Goal: Task Accomplishment & Management: Use online tool/utility

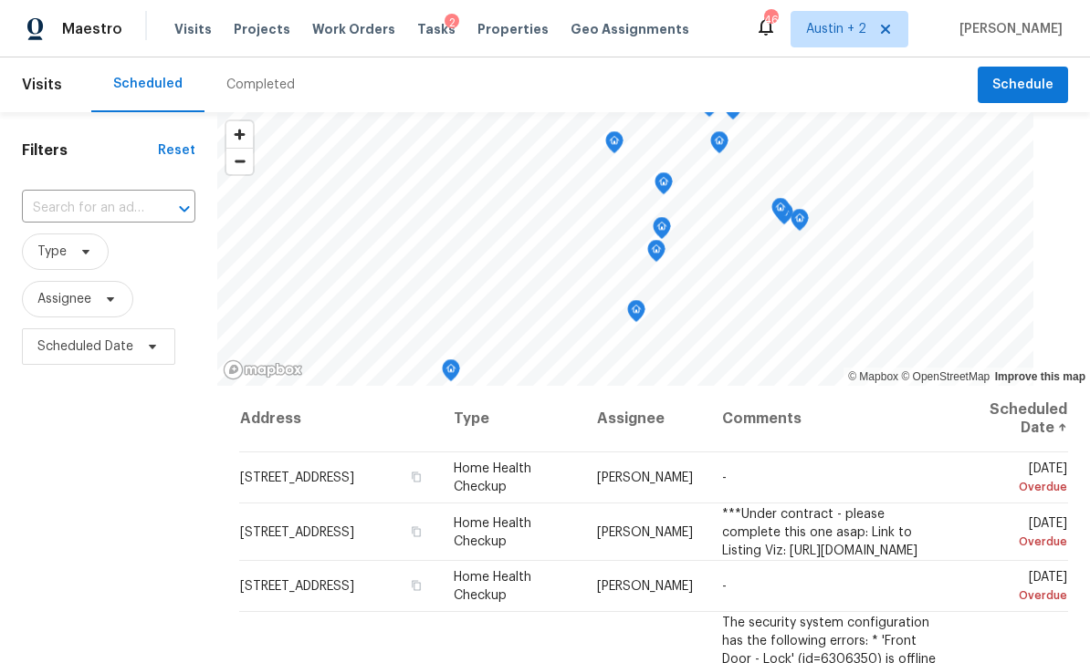
click at [261, 31] on span "Projects" at bounding box center [262, 29] width 57 height 18
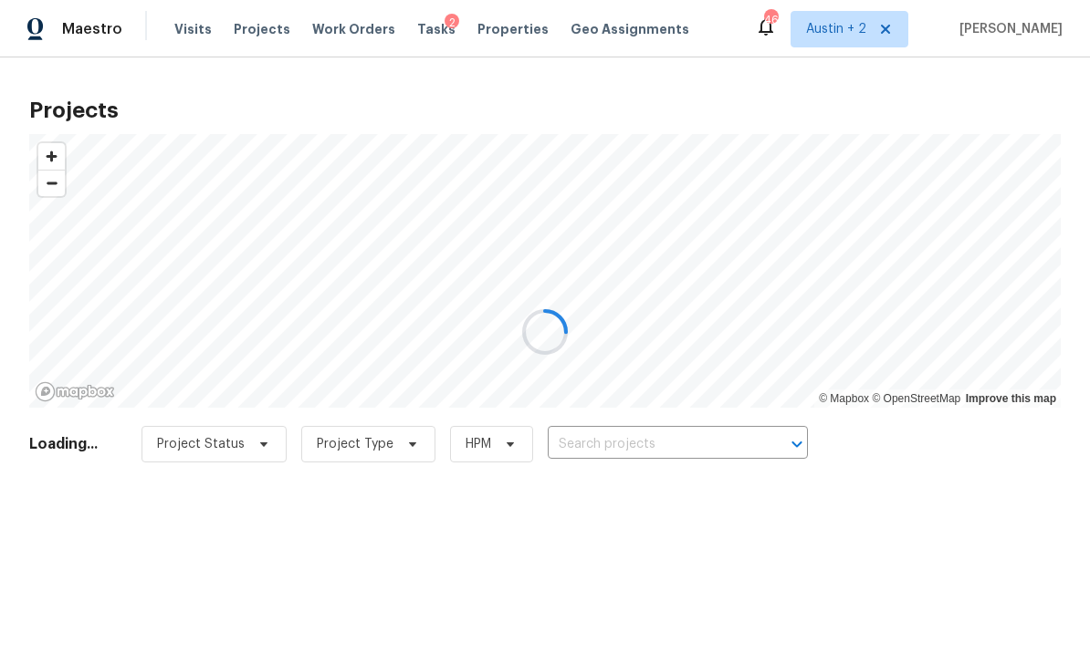
click at [624, 434] on div at bounding box center [545, 331] width 1090 height 663
click at [624, 443] on div at bounding box center [545, 331] width 1090 height 663
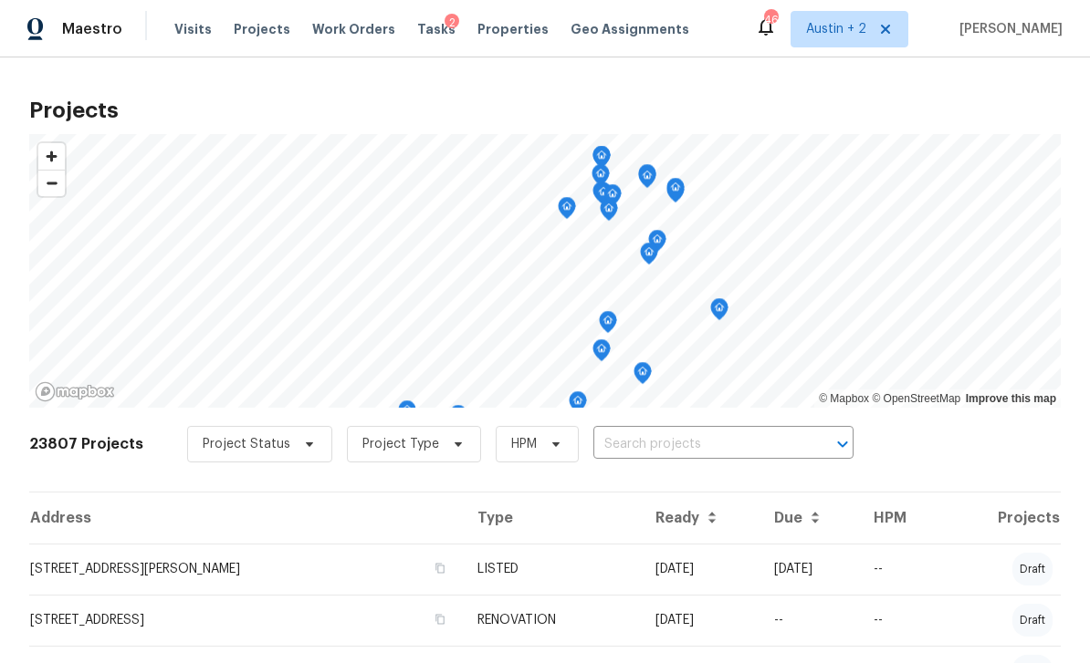
click at [670, 439] on input "text" at bounding box center [697, 445] width 209 height 28
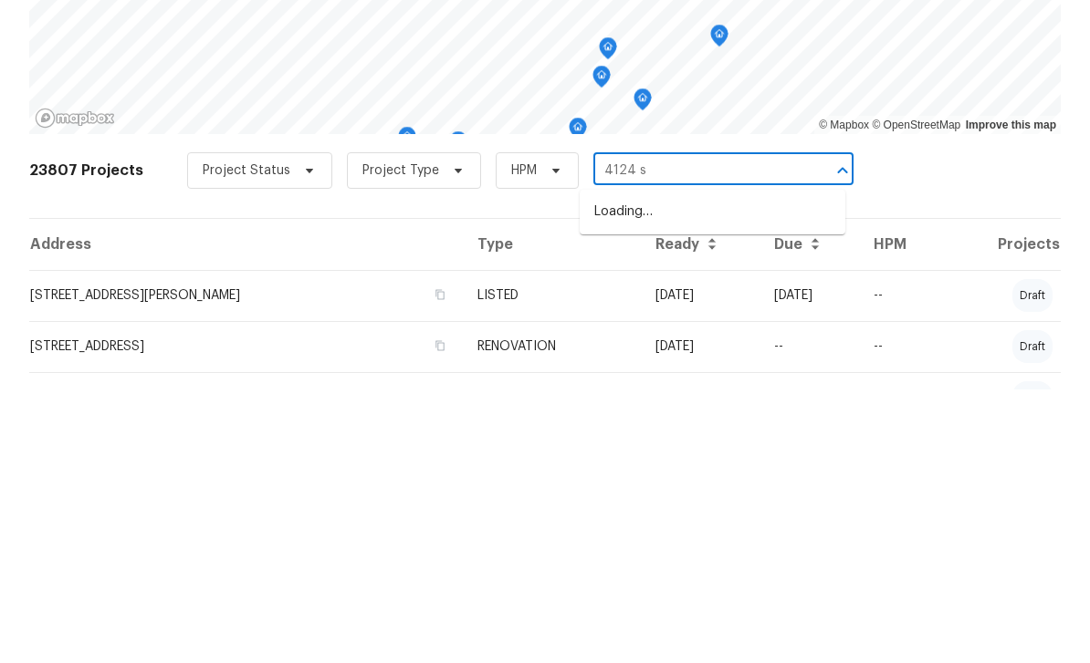
type input "4124 sc"
click at [723, 471] on li "[STREET_ADDRESS]" at bounding box center [712, 486] width 266 height 30
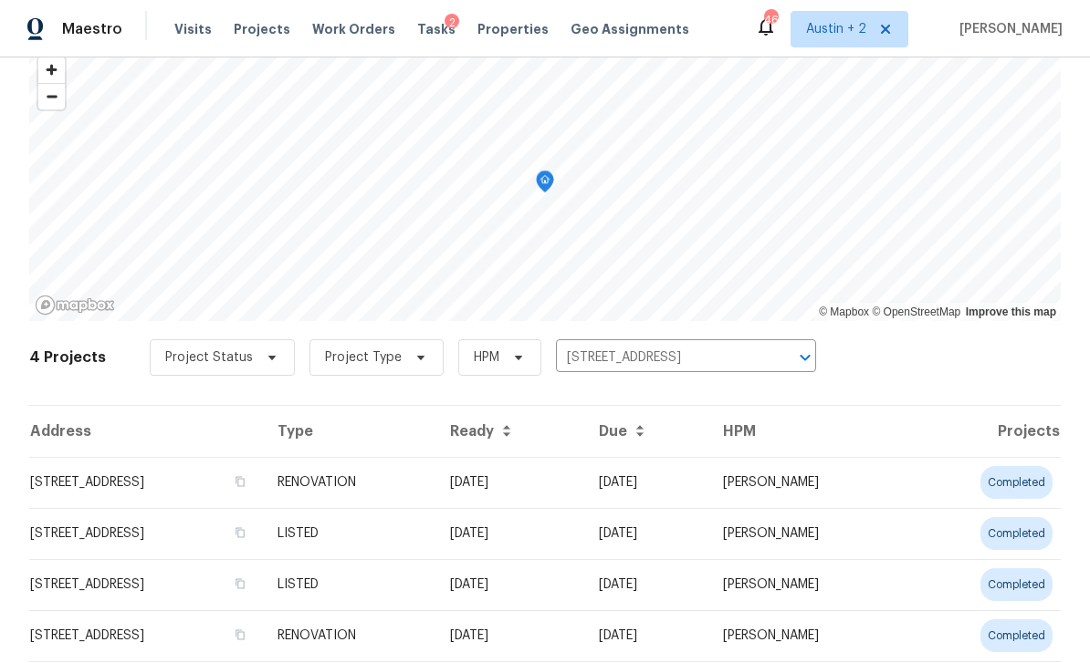
scroll to position [86, 0]
click at [207, 483] on td "[STREET_ADDRESS]" at bounding box center [146, 483] width 234 height 51
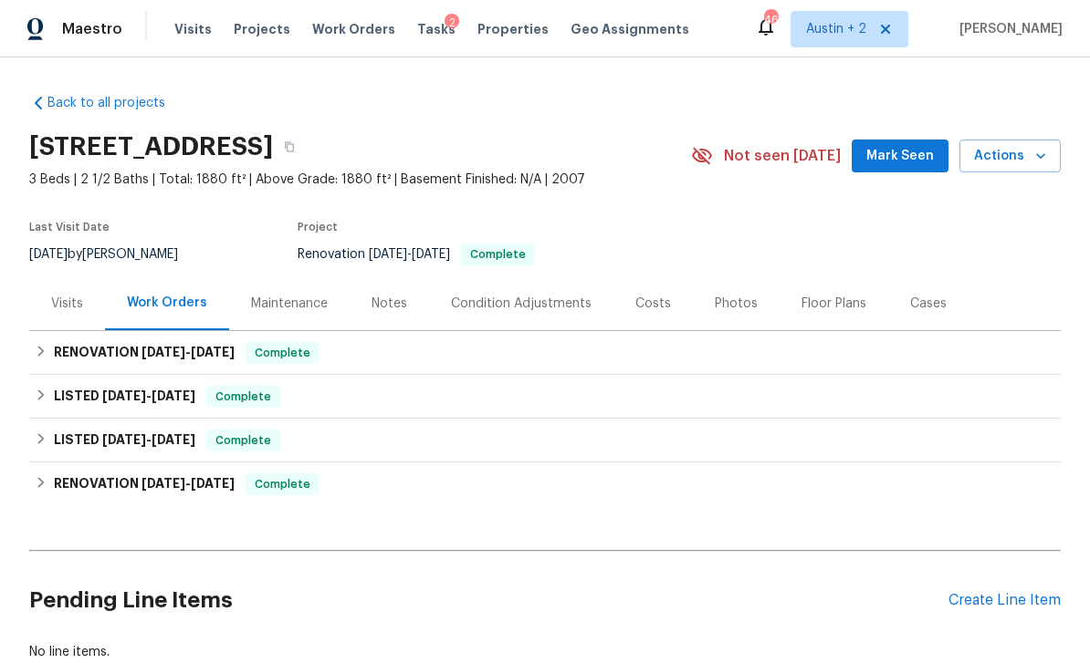
click at [912, 152] on span "Mark Seen" at bounding box center [900, 156] width 68 height 23
click at [1001, 601] on div "Create Line Item" at bounding box center [1004, 600] width 112 height 17
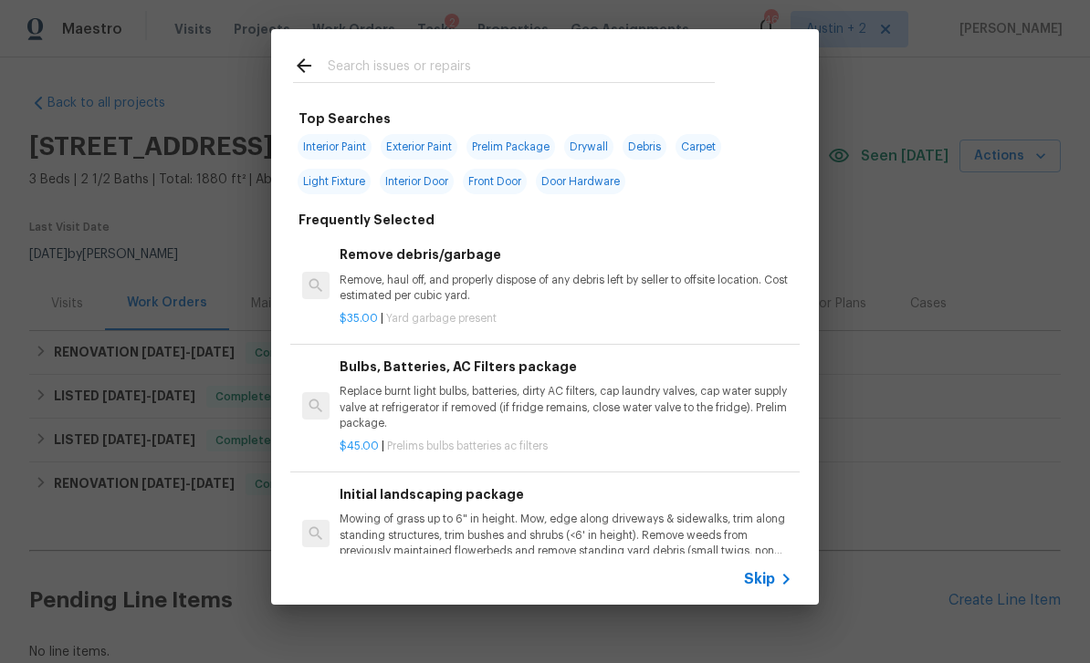
click at [504, 51] on div at bounding box center [503, 65] width 465 height 72
click at [495, 56] on input "text" at bounding box center [521, 68] width 387 height 27
type input "Ext"
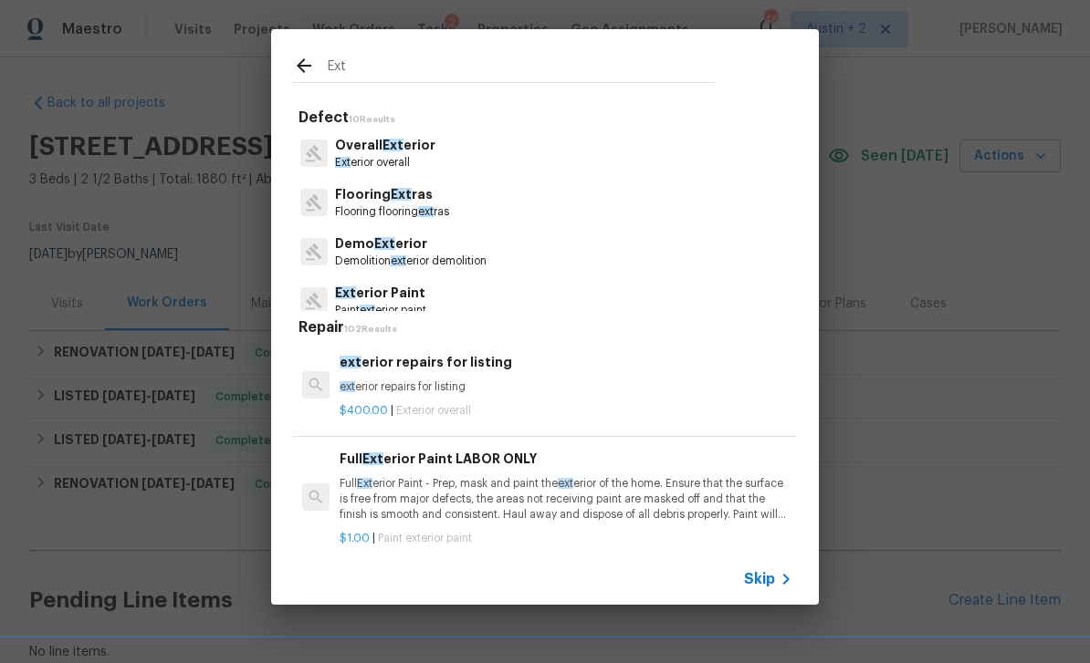
click at [420, 141] on p "Overall Ext erior" at bounding box center [385, 145] width 100 height 19
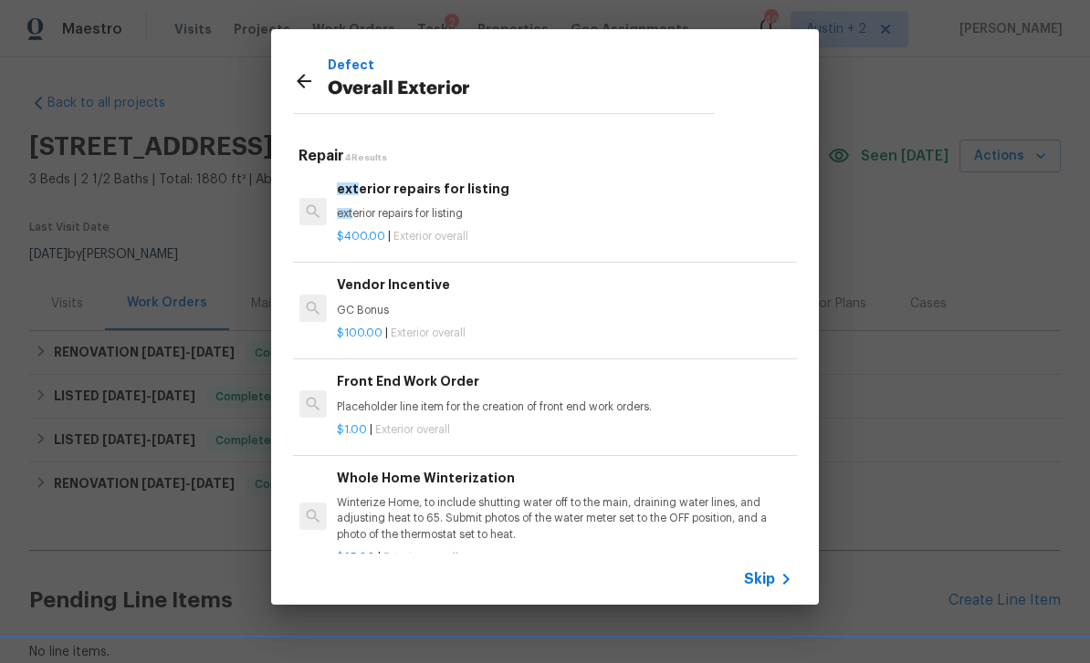
scroll to position [3, 3]
click at [466, 207] on p "ext erior repairs for listing" at bounding box center [563, 214] width 453 height 16
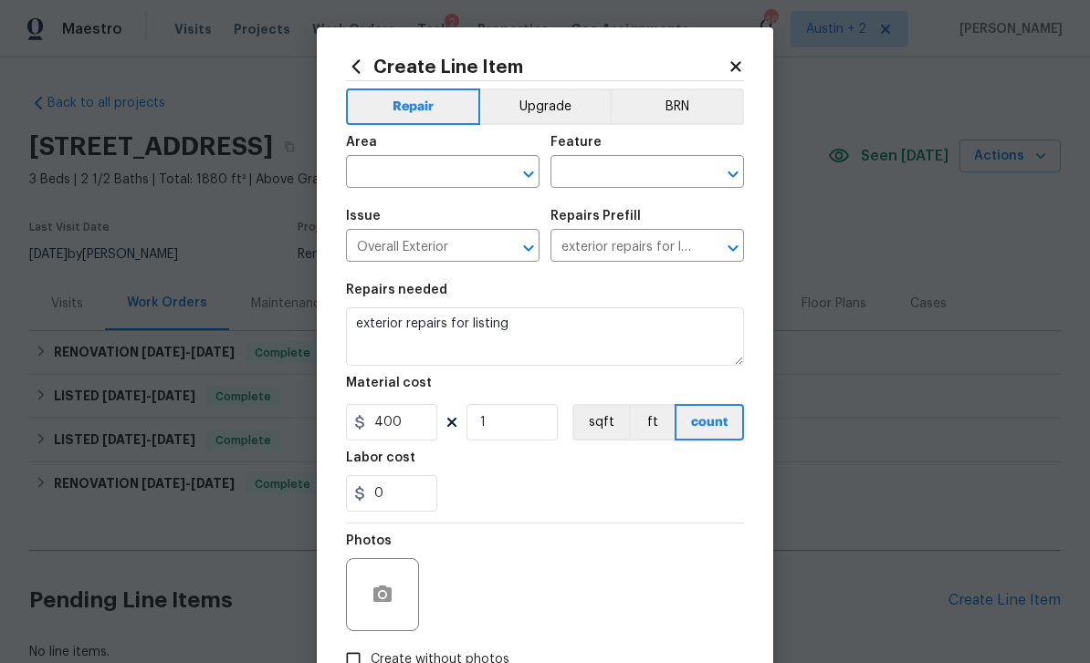
click at [437, 162] on input "text" at bounding box center [417, 174] width 142 height 28
type input "w"
click at [456, 245] on li "Exterior Overall" at bounding box center [442, 246] width 193 height 30
type input "Exterior Overall"
click at [624, 174] on input "text" at bounding box center [621, 174] width 142 height 28
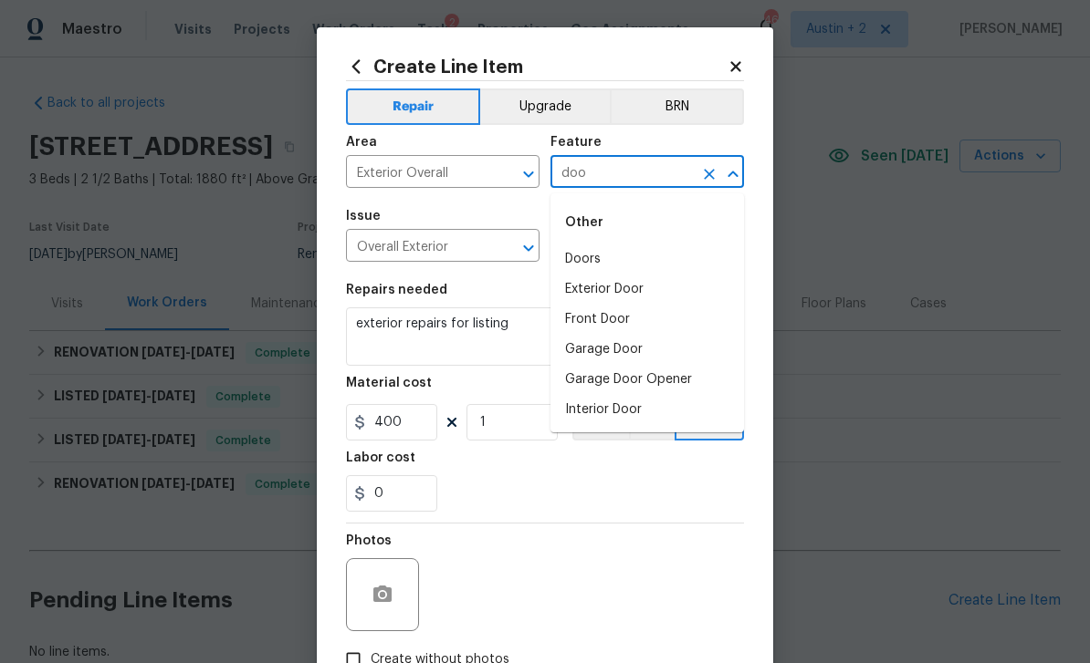
click at [604, 263] on li "Doors" at bounding box center [646, 260] width 193 height 30
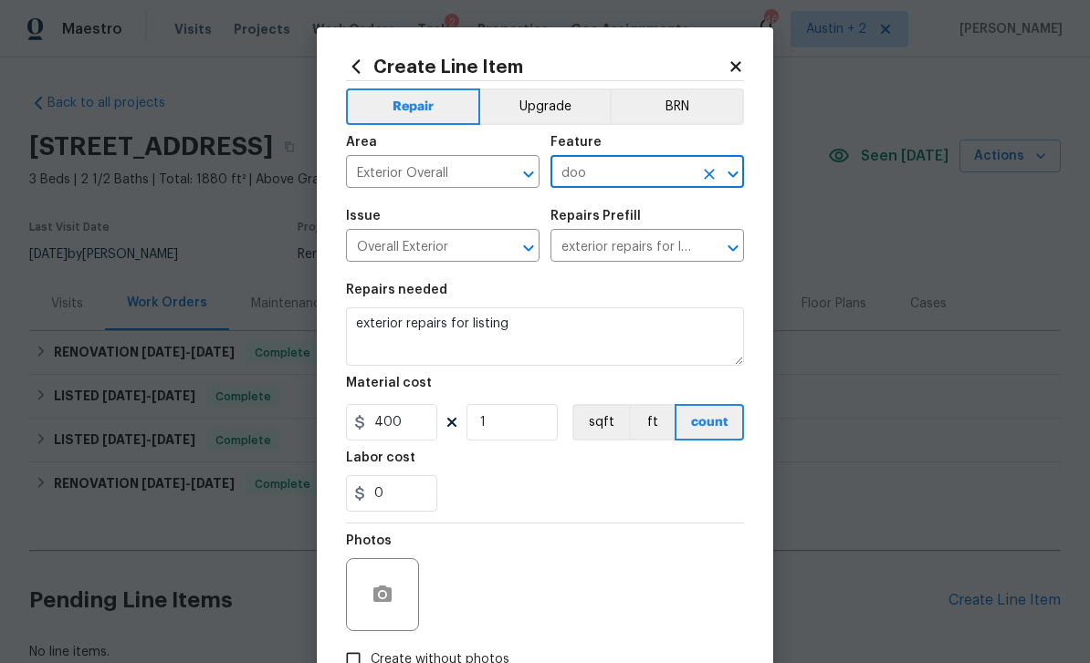
type input "Doors"
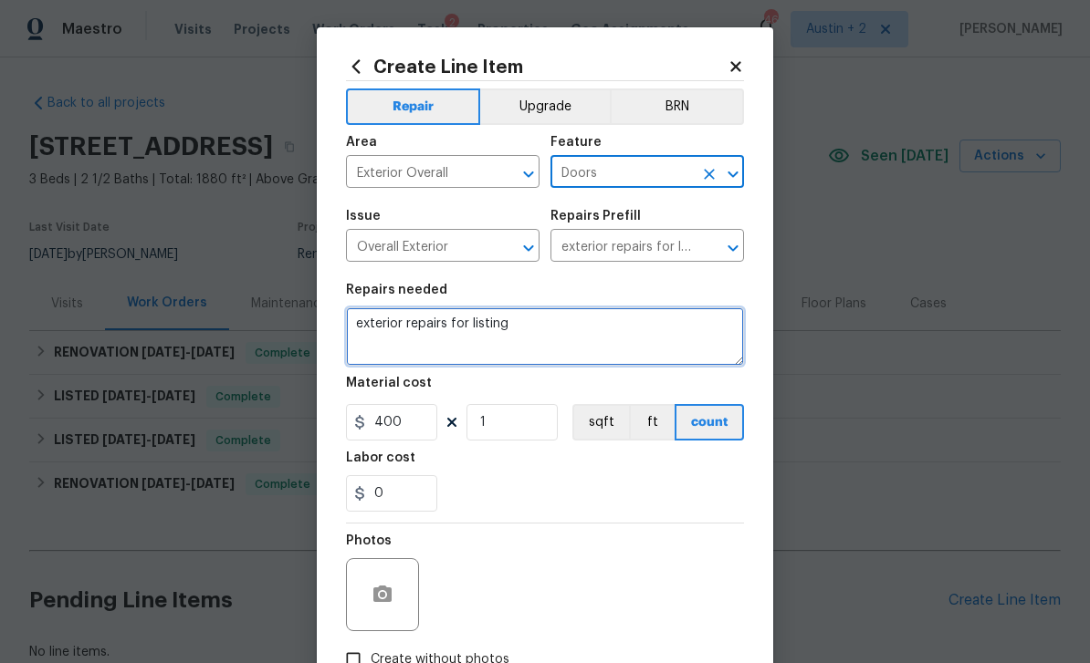
click at [550, 334] on textarea "exterior repairs for listing" at bounding box center [545, 337] width 398 height 58
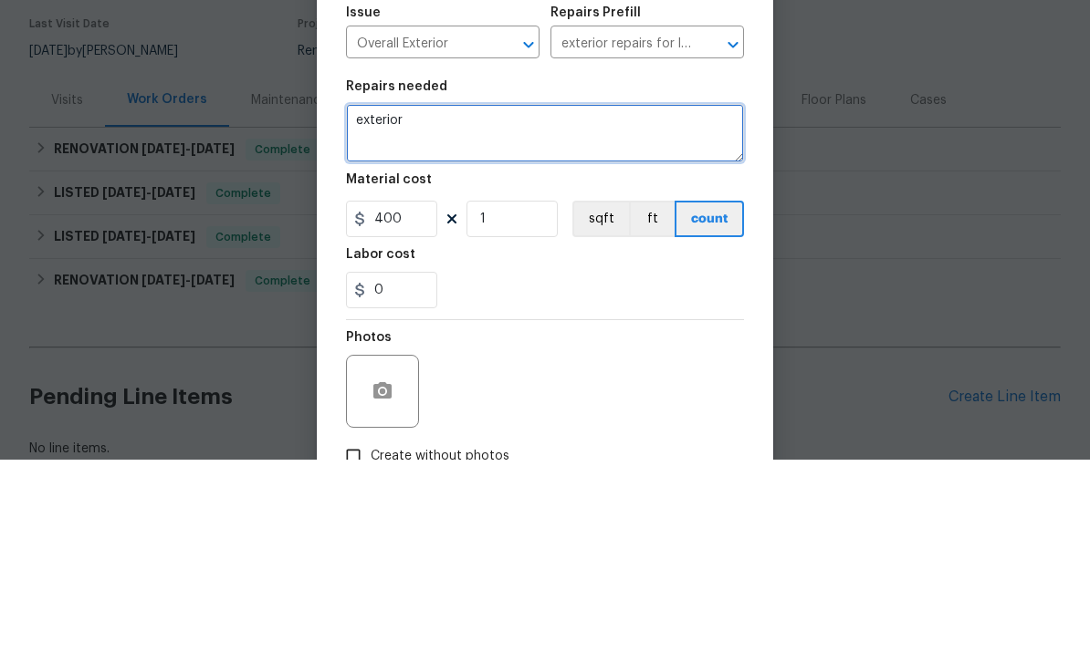
type textarea "exterior"
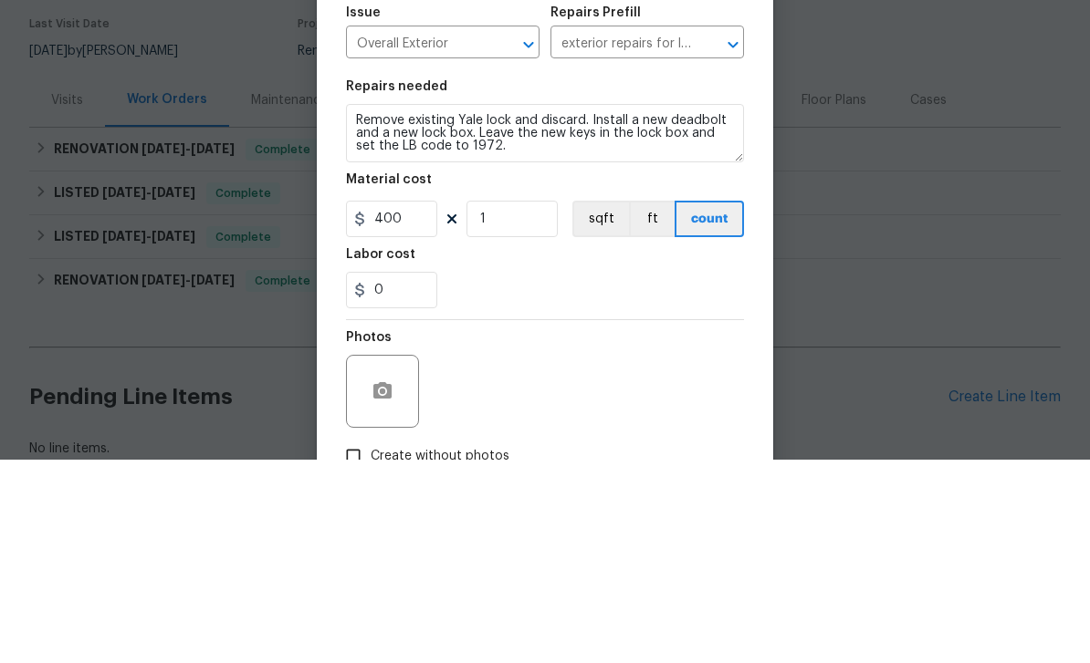
scroll to position [58, 0]
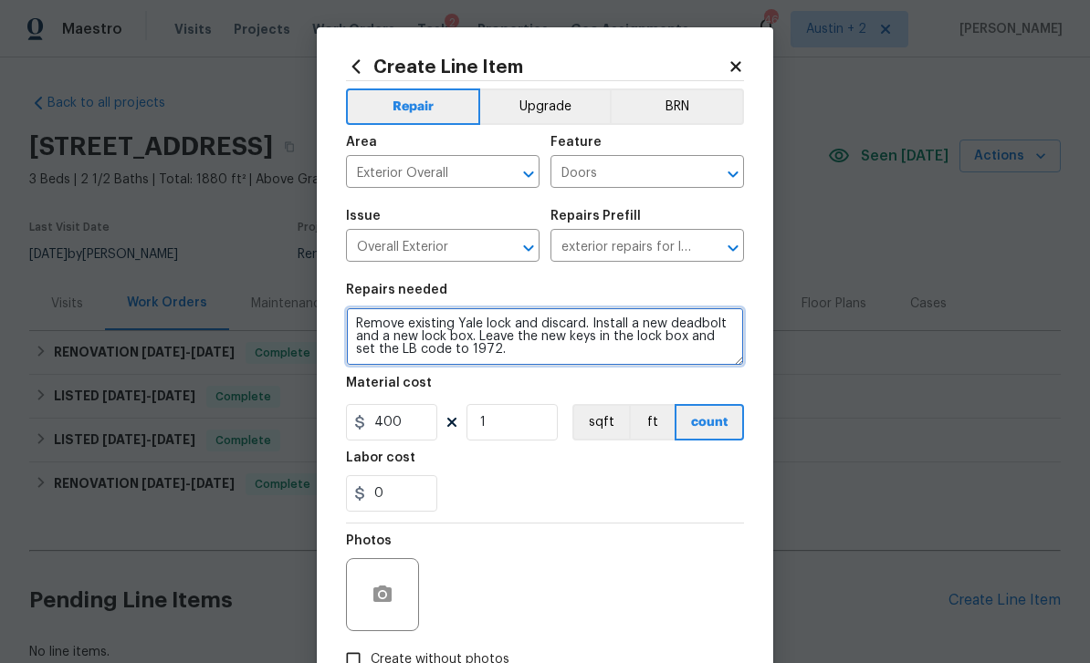
type textarea "Remove existing Yale lock and discard. Install a new deadbolt and a new lock bo…"
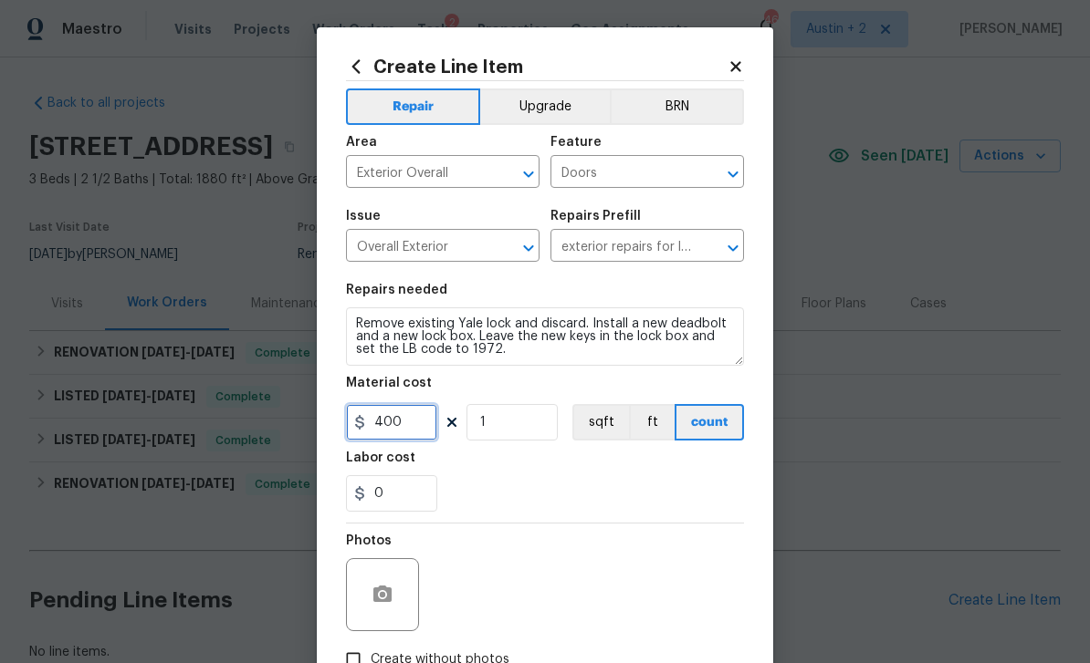
click at [418, 425] on input "400" at bounding box center [391, 422] width 91 height 36
type input "125"
click at [396, 590] on button "button" at bounding box center [382, 595] width 44 height 44
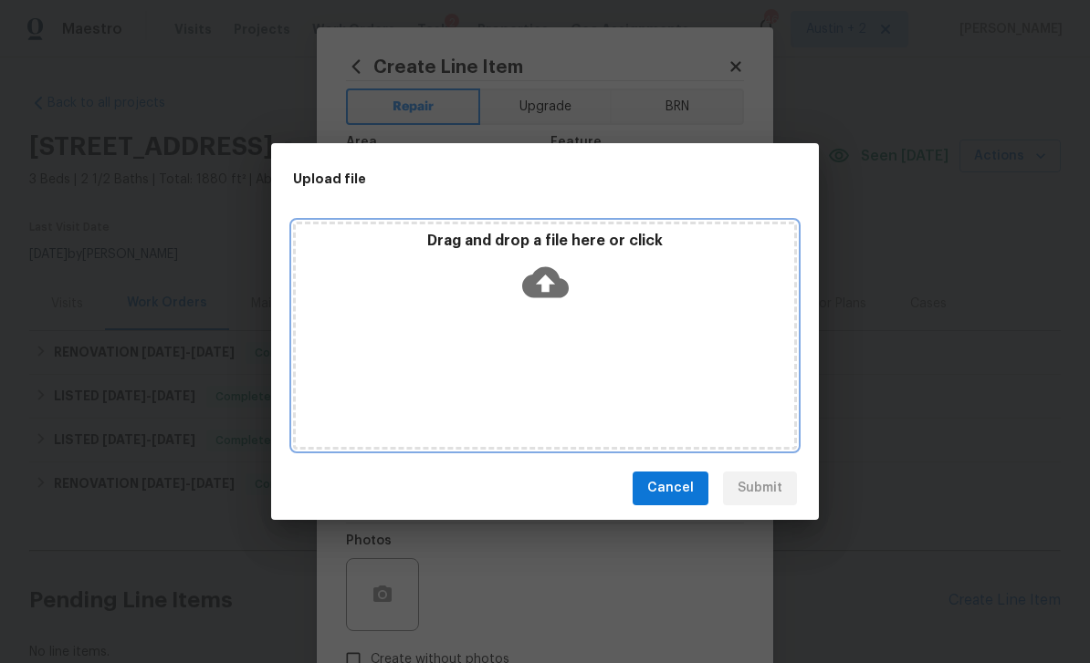
click at [552, 274] on icon at bounding box center [545, 281] width 47 height 31
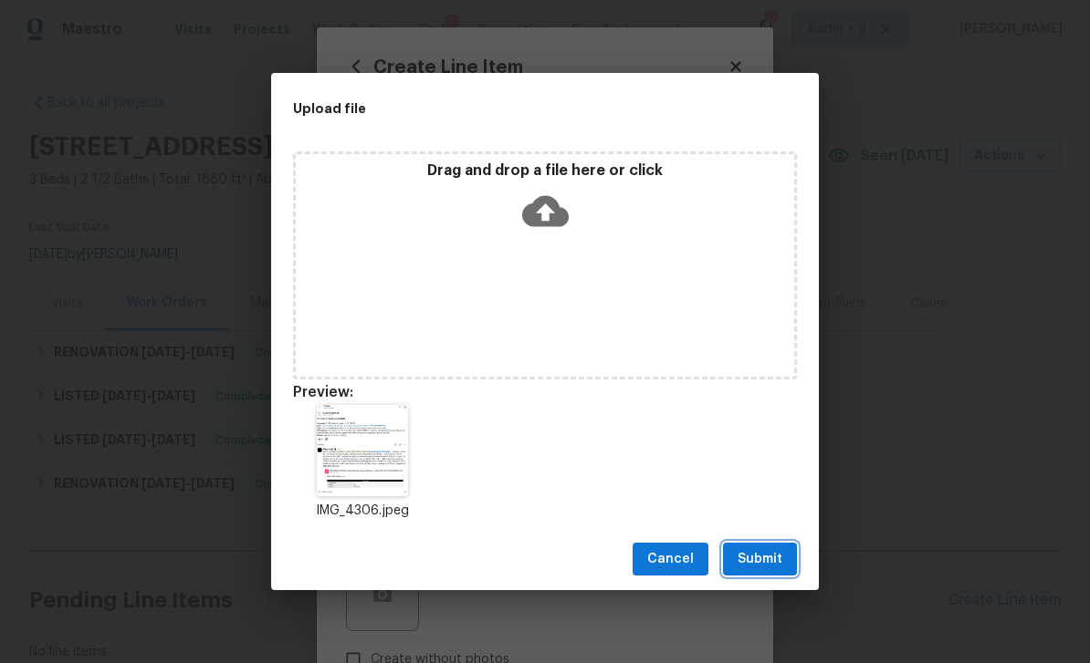
click at [758, 558] on span "Submit" at bounding box center [759, 559] width 45 height 23
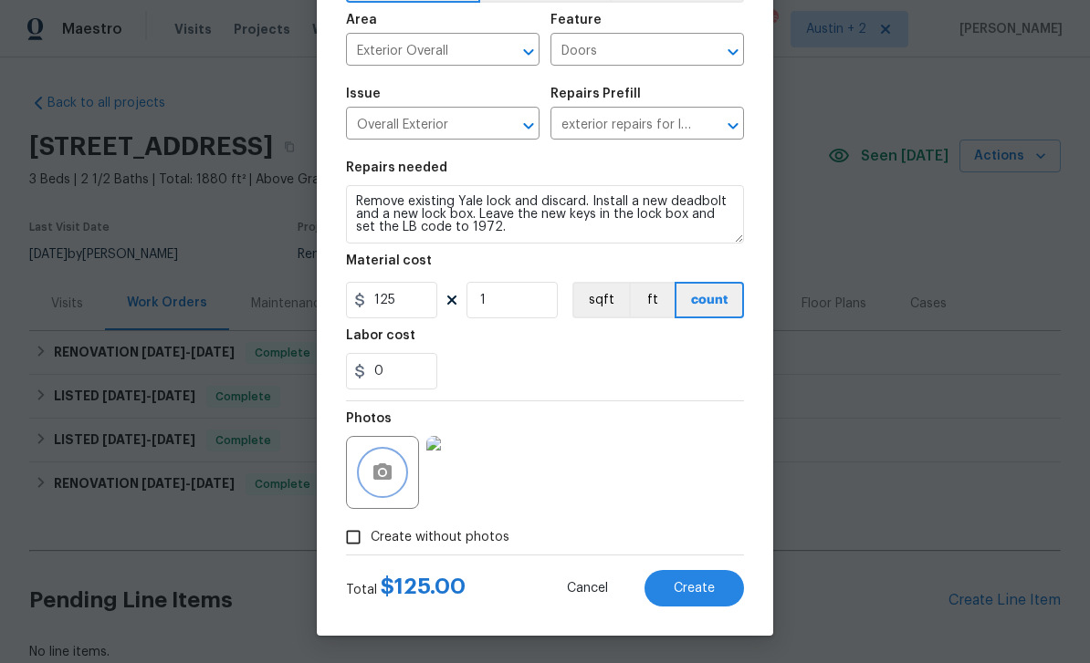
scroll to position [126, 0]
click at [698, 586] on span "Create" at bounding box center [693, 589] width 41 height 14
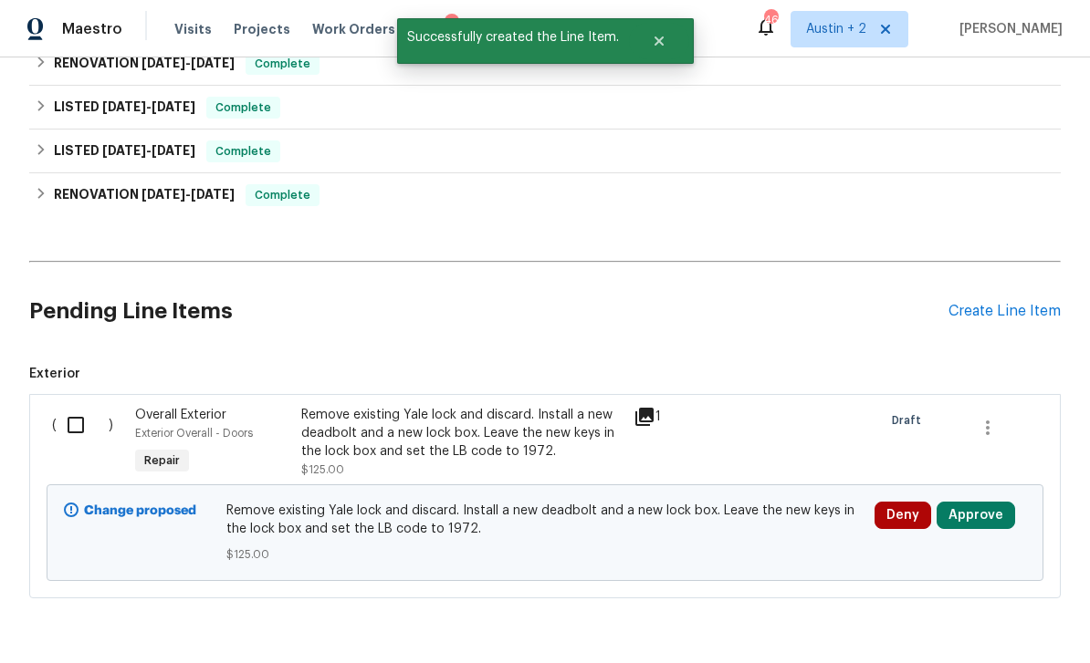
scroll to position [285, 0]
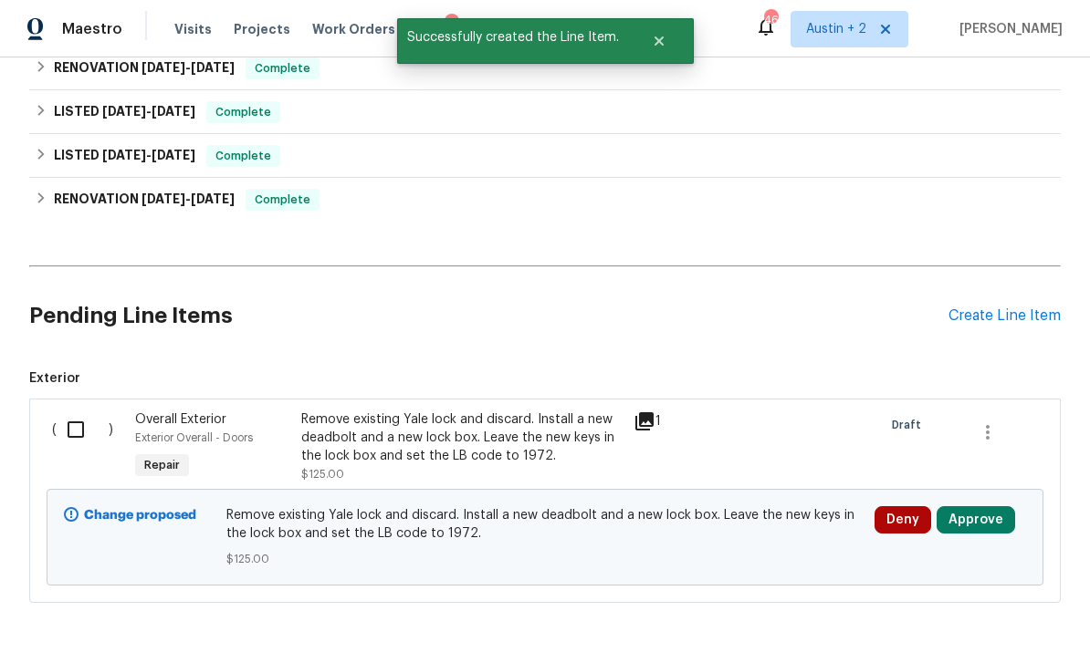
click at [971, 506] on button "Approve" at bounding box center [975, 519] width 78 height 27
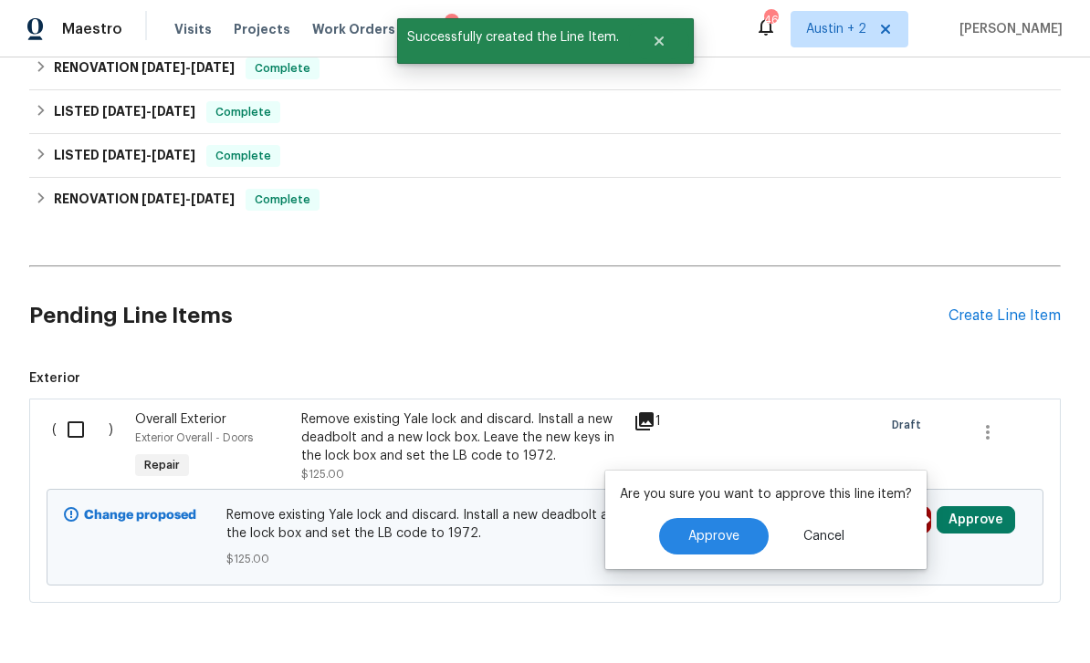
click at [706, 530] on span "Approve" at bounding box center [713, 537] width 51 height 14
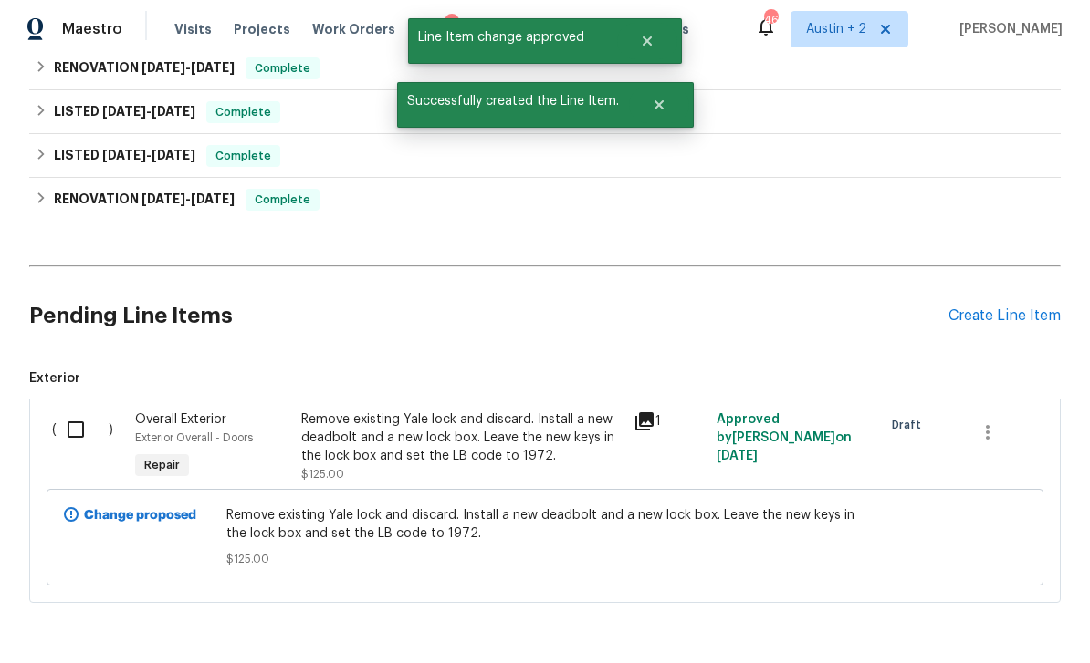
click at [1019, 308] on div "Create Line Item" at bounding box center [1004, 316] width 112 height 17
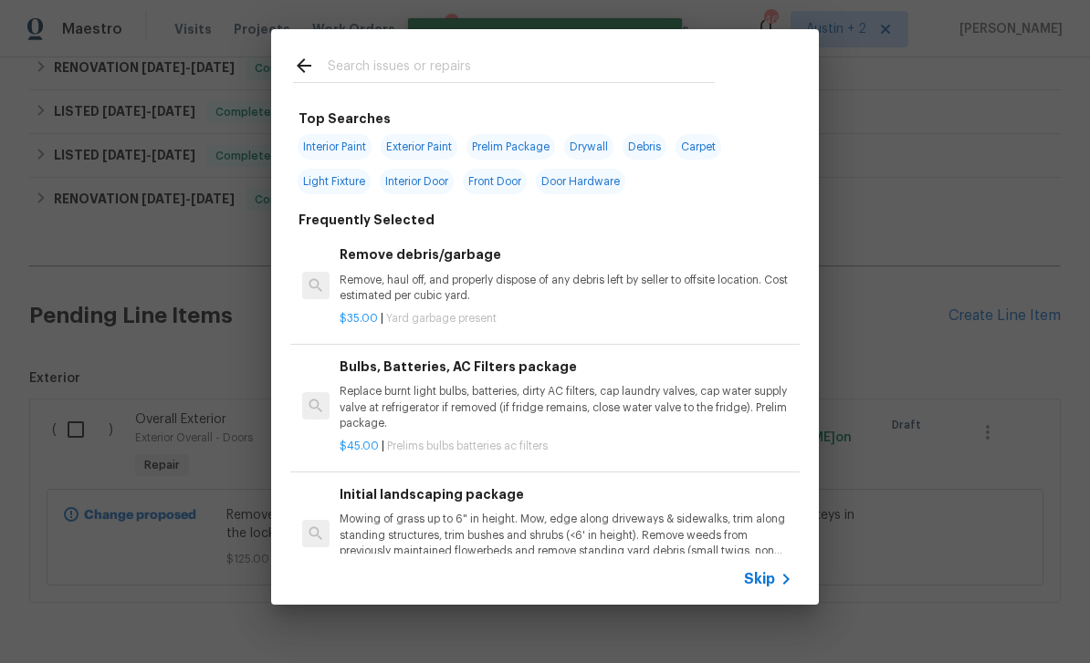
click at [610, 46] on div at bounding box center [503, 65] width 465 height 72
click at [499, 50] on div at bounding box center [503, 65] width 465 height 72
click at [414, 73] on input "text" at bounding box center [521, 68] width 387 height 27
type input "Mulch"
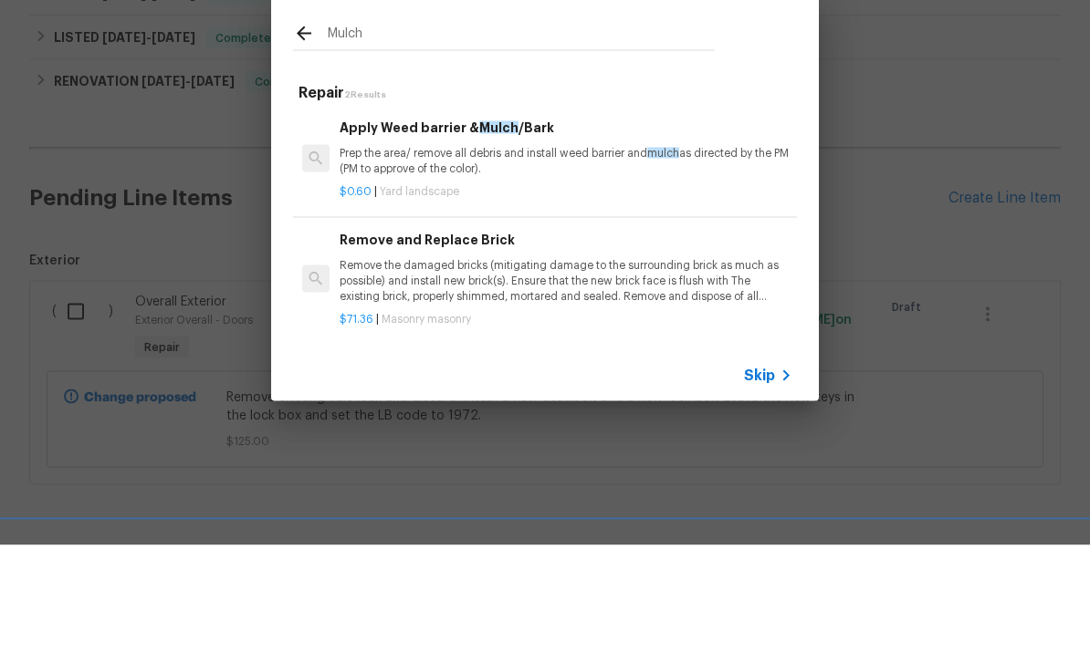
click at [477, 264] on p "Prep the area/ remove all debris and install weed barrier and mulch as directed…" at bounding box center [565, 279] width 453 height 31
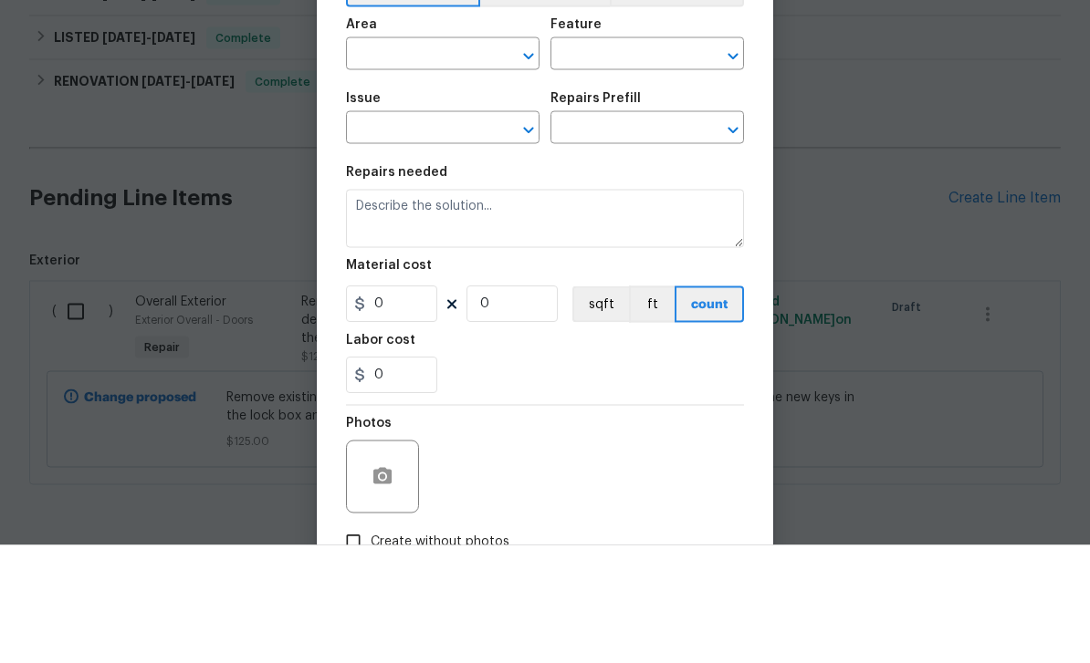
type input "Landscaping"
type textarea "Prep the area/ remove all debris and install weed barrier and mulch as directed…"
type input "1"
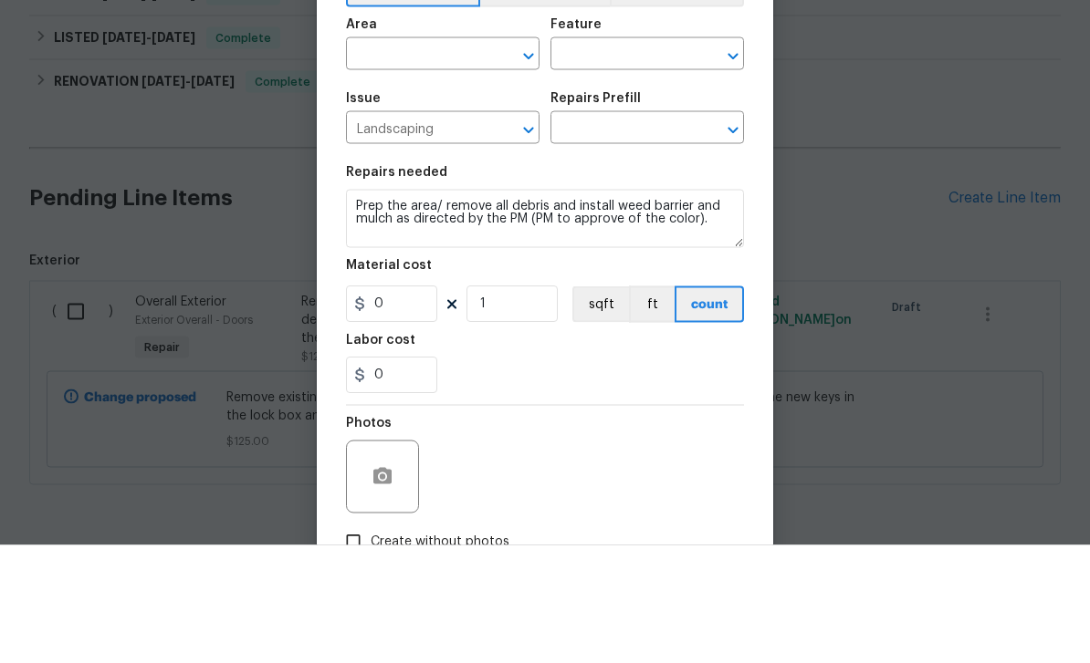
type input "Apply Weed barrier & Mulch/Bark $0.60"
type input "0.6"
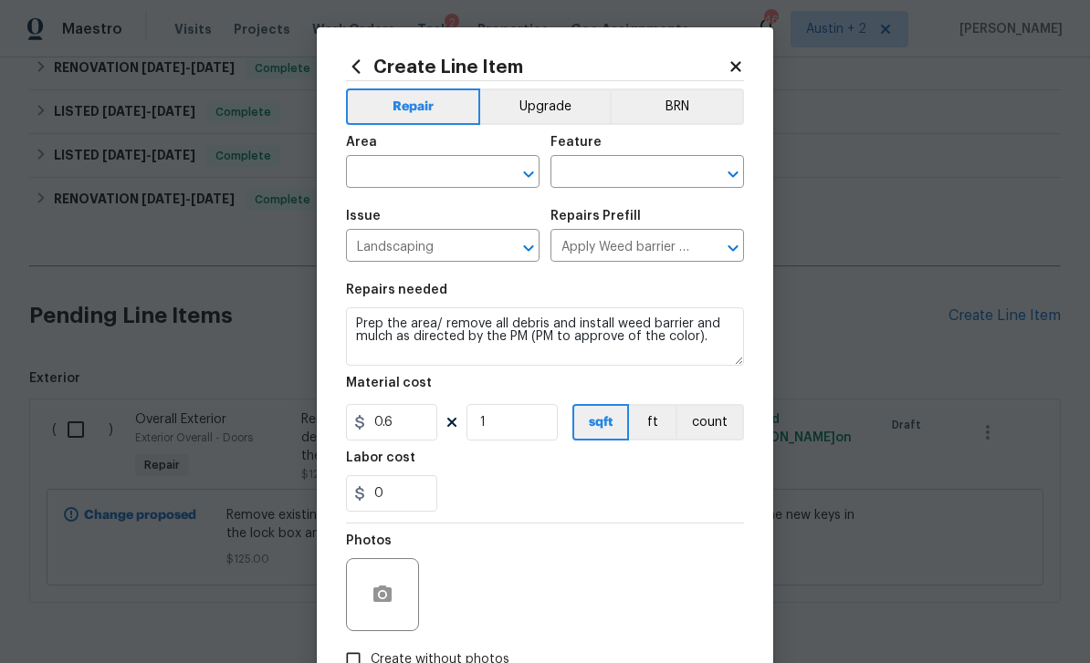
click at [412, 169] on input "text" at bounding box center [417, 174] width 142 height 28
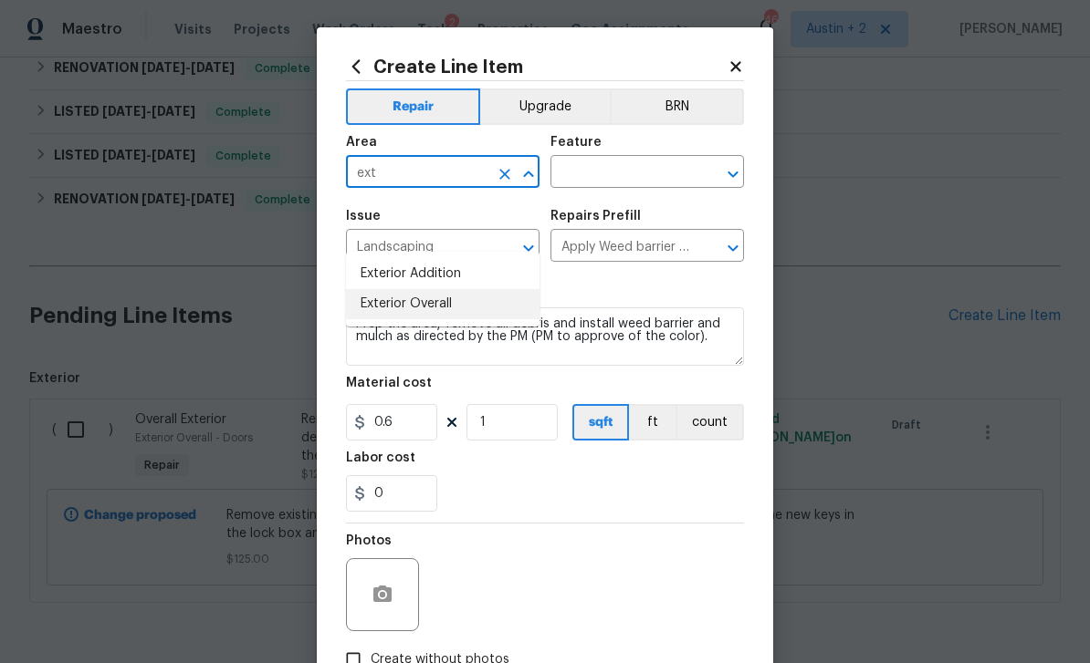
click at [446, 289] on li "Exterior Overall" at bounding box center [442, 304] width 193 height 30
type input "Exterior Overall"
click at [618, 165] on input "text" at bounding box center [621, 174] width 142 height 28
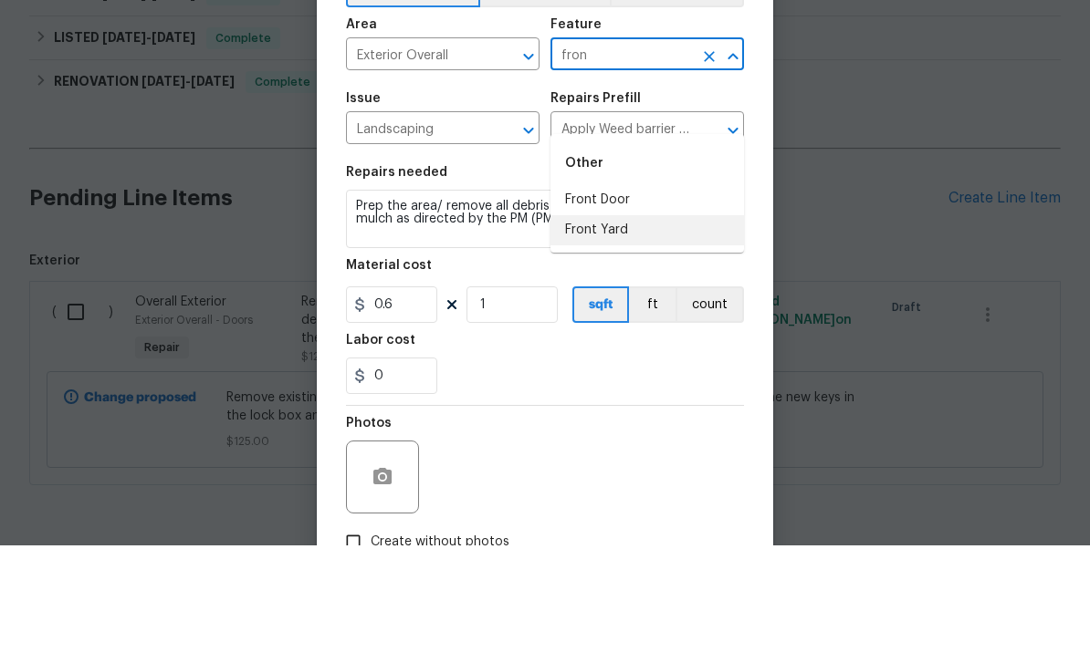
click at [608, 333] on li "Front Yard" at bounding box center [646, 348] width 193 height 30
type input "Front Yard"
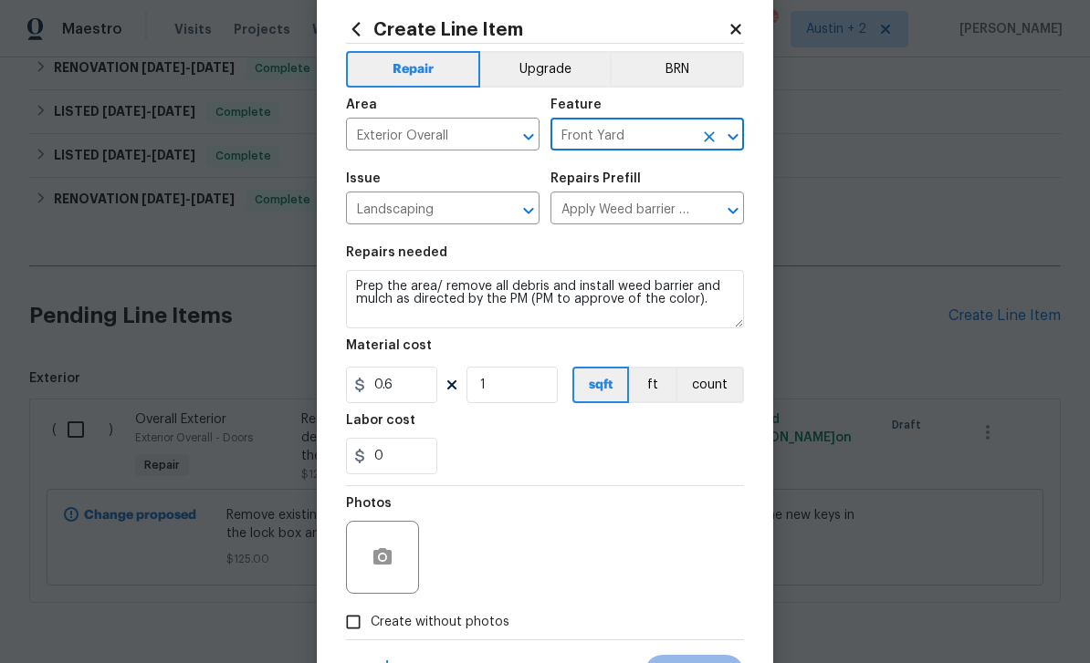
scroll to position [99, 0]
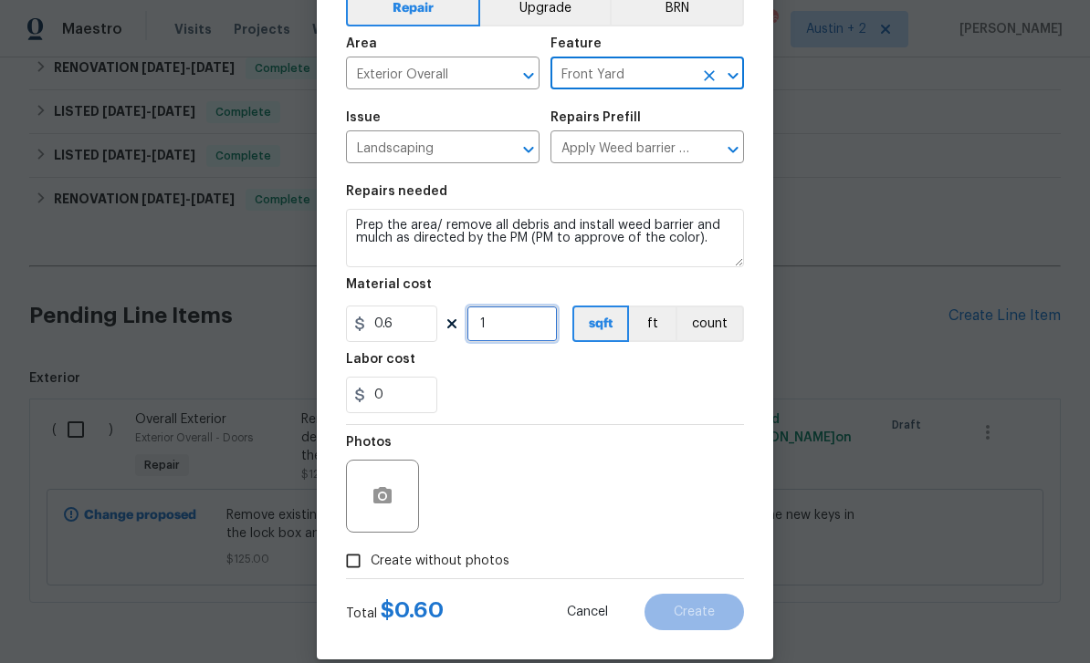
click at [504, 329] on input "1" at bounding box center [511, 324] width 91 height 36
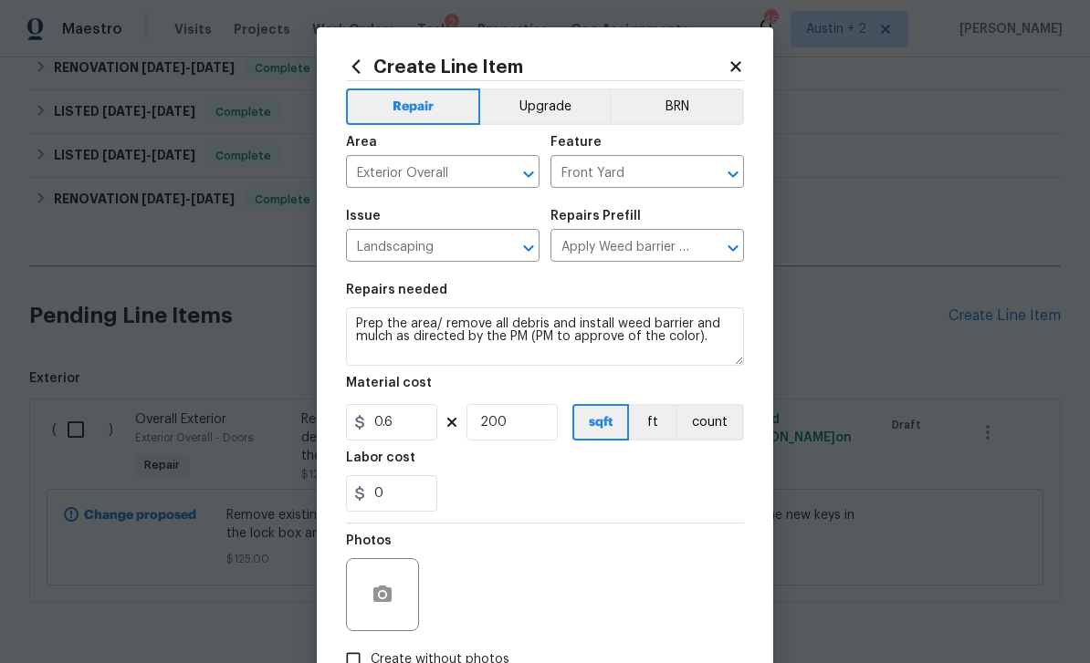
scroll to position [0, 0]
type input "200"
click at [392, 597] on icon "button" at bounding box center [382, 595] width 22 height 22
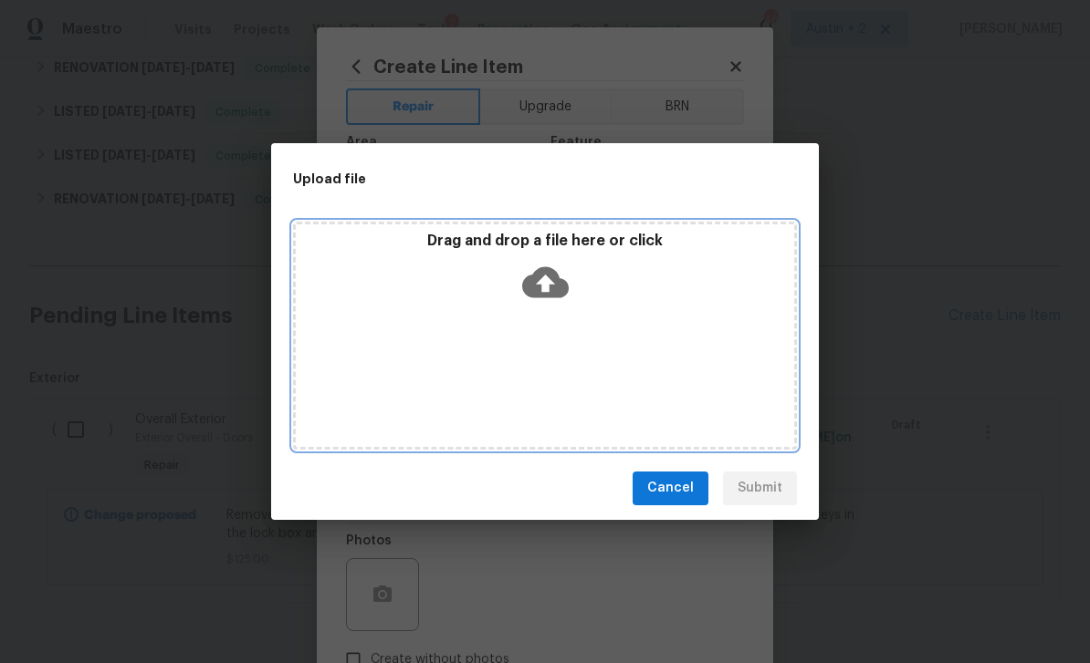
click at [554, 289] on icon at bounding box center [545, 281] width 47 height 31
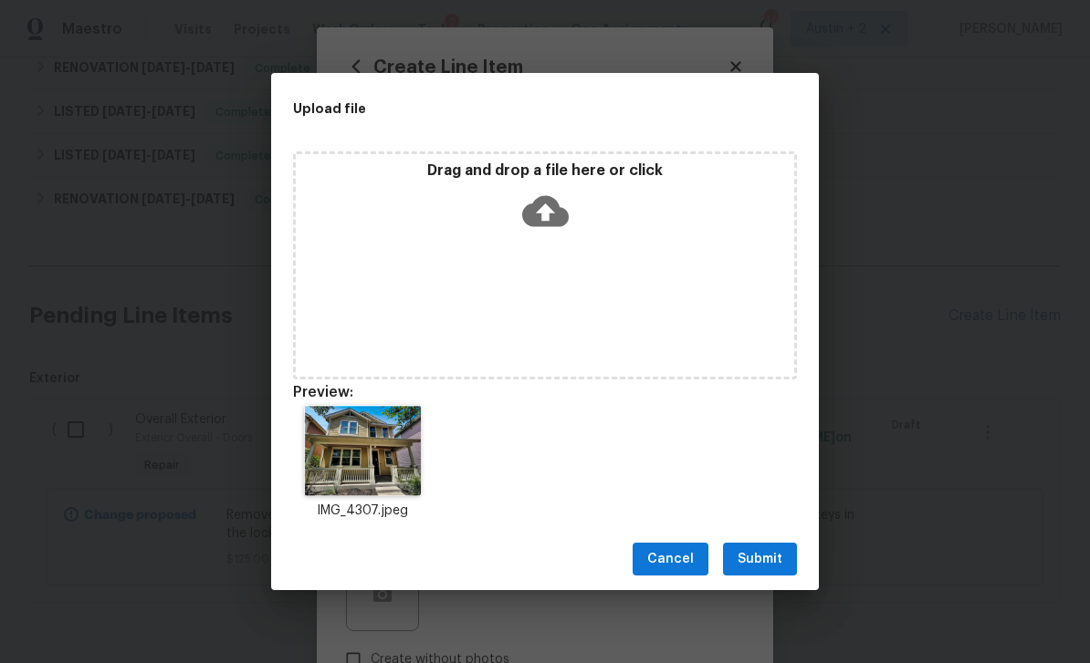
click at [777, 565] on span "Submit" at bounding box center [759, 559] width 45 height 23
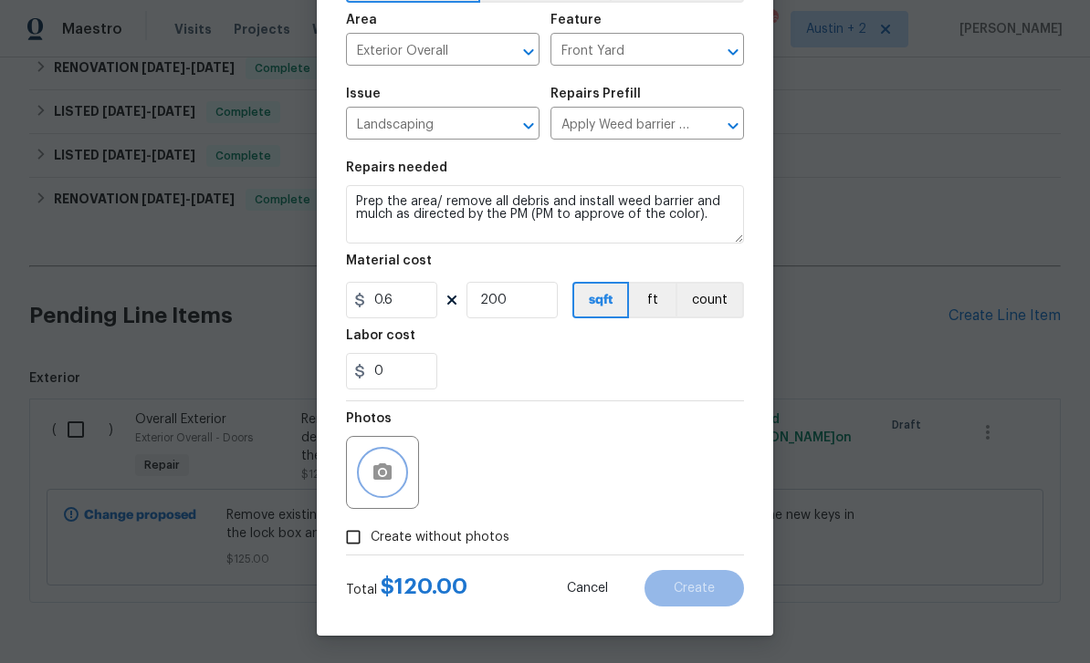
scroll to position [126, 0]
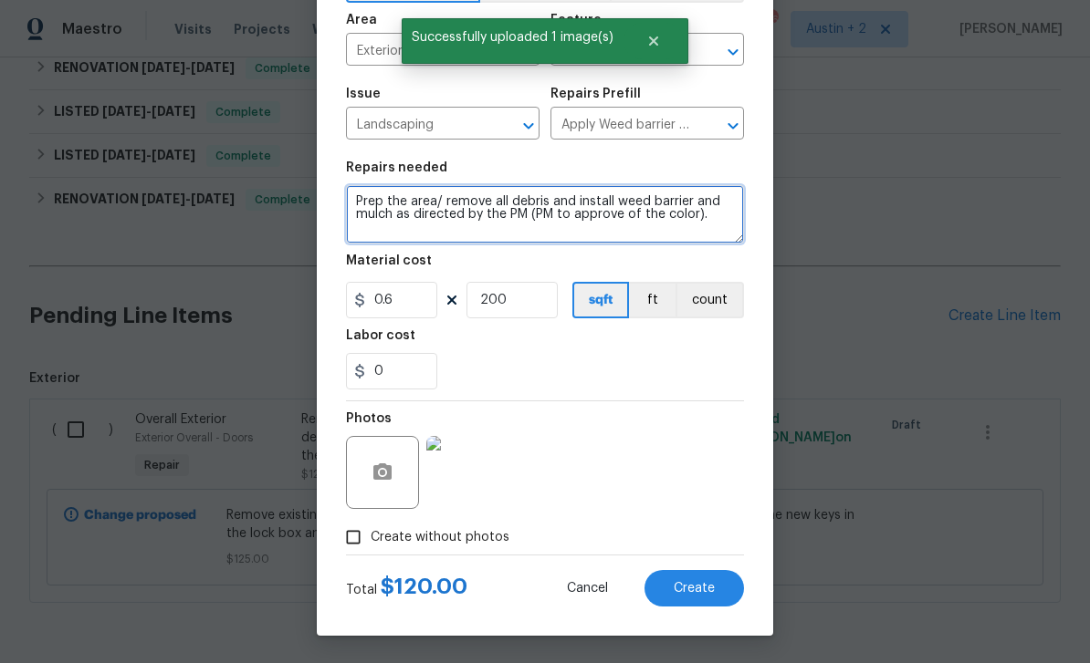
click at [725, 217] on textarea "Prep the area/ remove all debris and install weed barrier and mulch as directed…" at bounding box center [545, 214] width 398 height 58
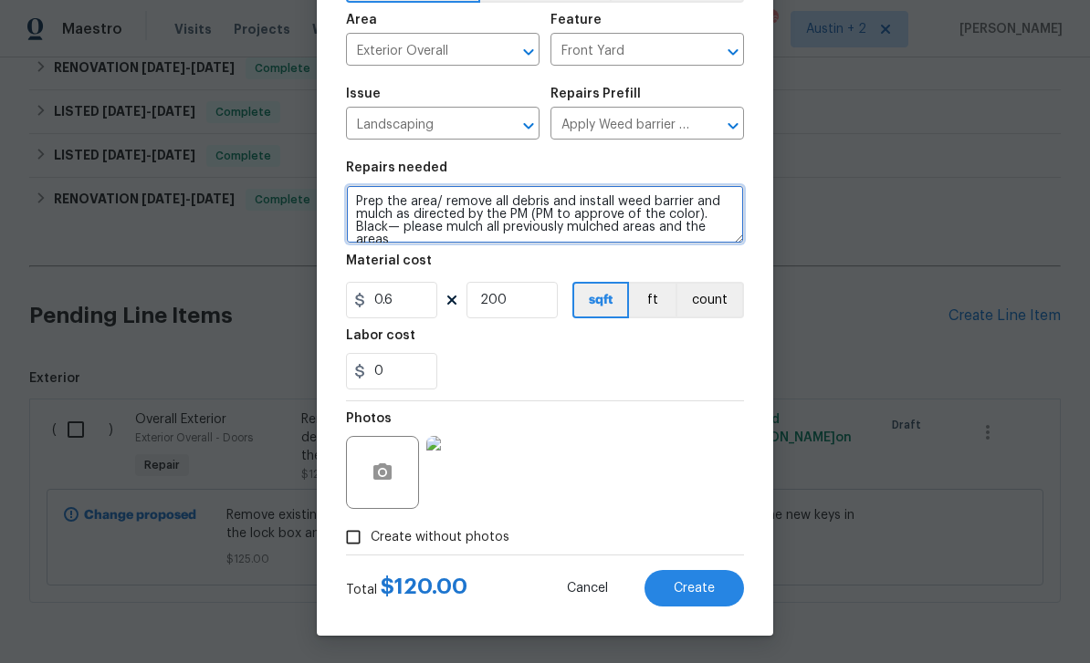
scroll to position [4, 0]
type textarea "Prep the area/ remove all debris and install weed barrier and mulch as directed…"
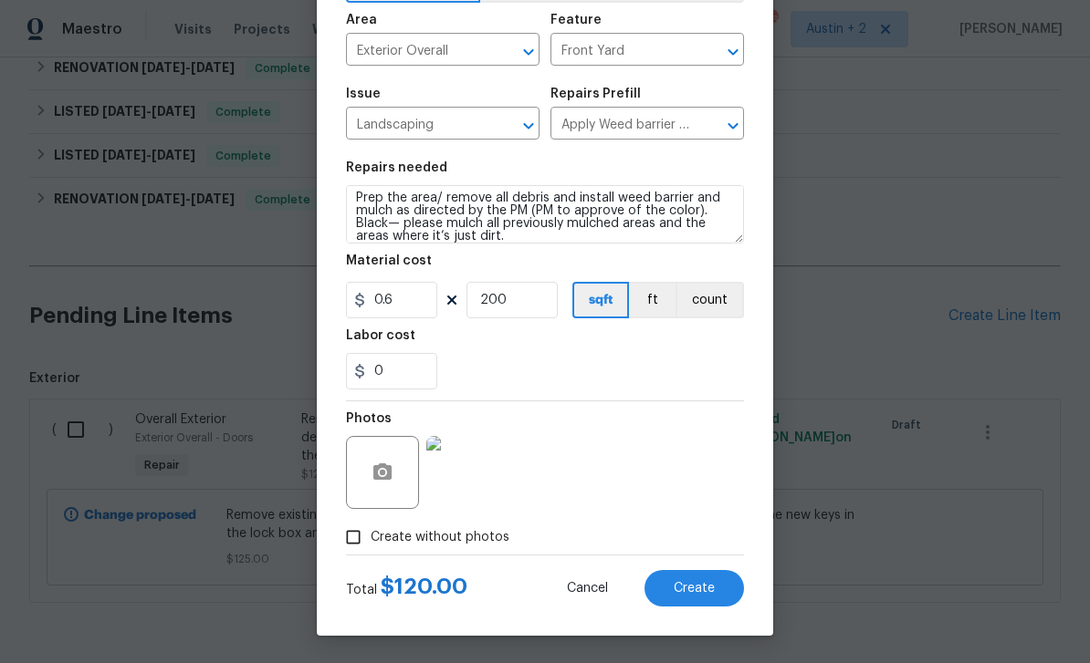
click at [707, 578] on button "Create" at bounding box center [693, 588] width 99 height 36
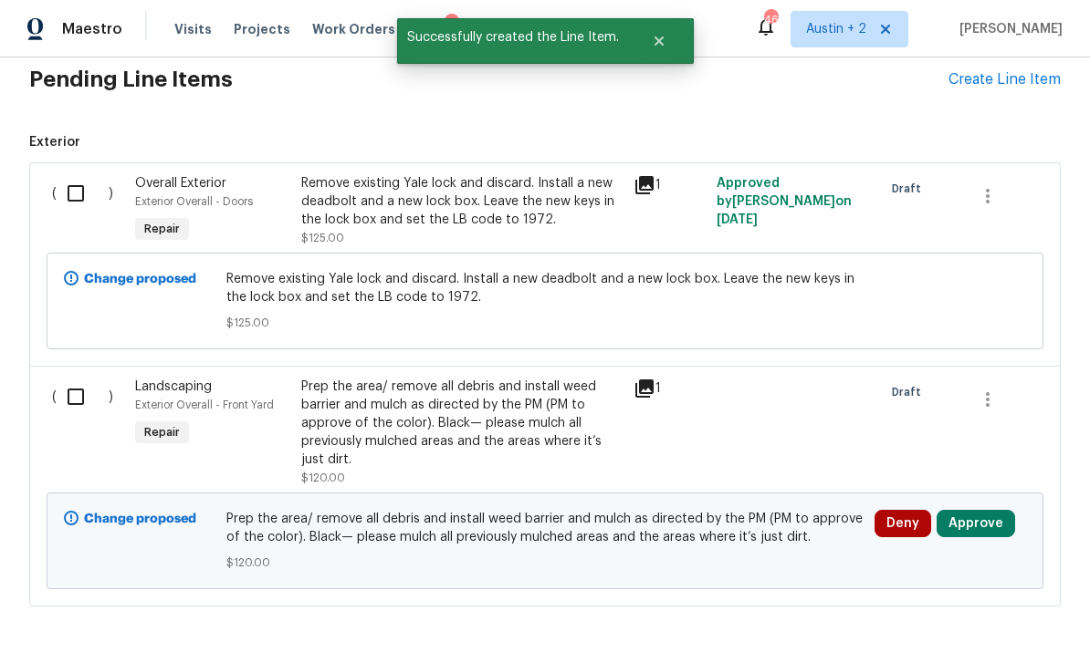
scroll to position [517, 0]
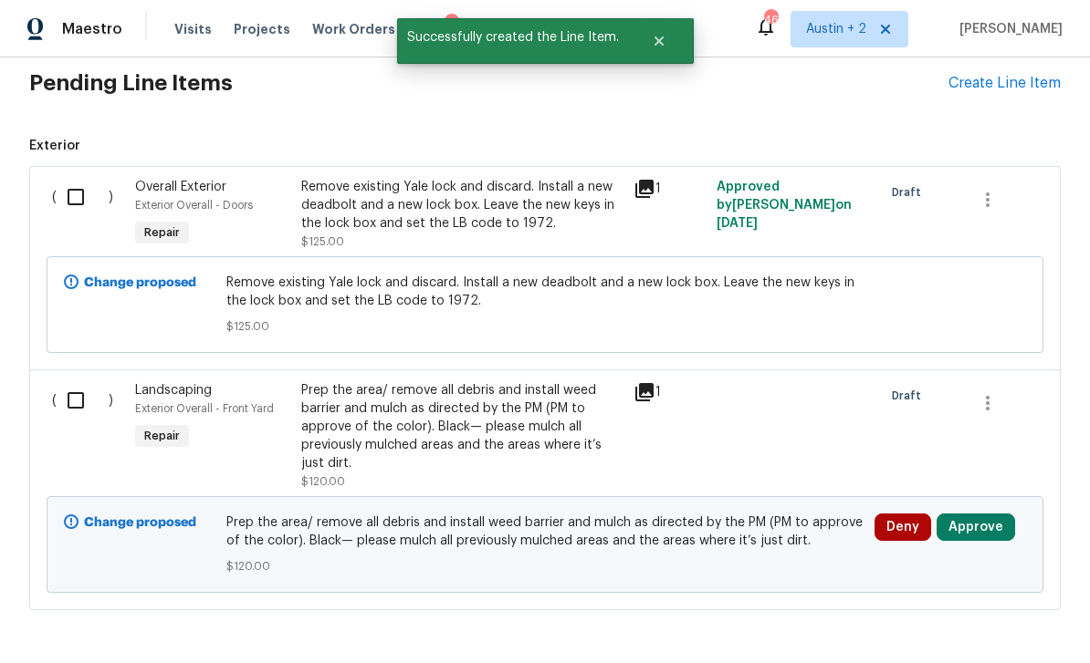
click at [984, 514] on button "Approve" at bounding box center [975, 527] width 78 height 27
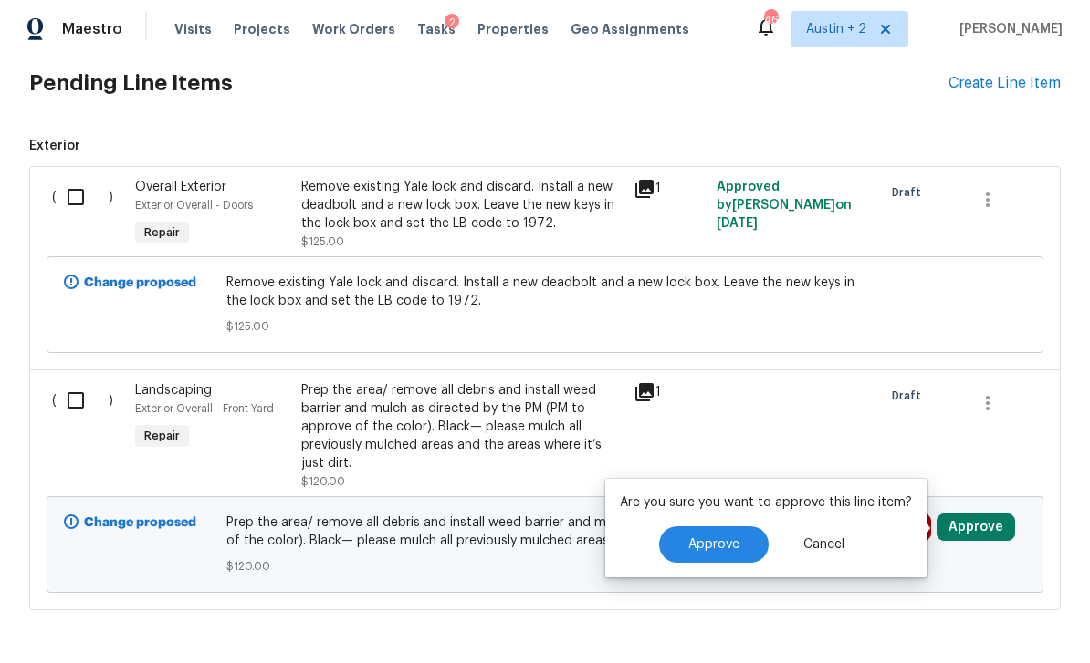
click at [746, 527] on button "Approve" at bounding box center [713, 545] width 109 height 36
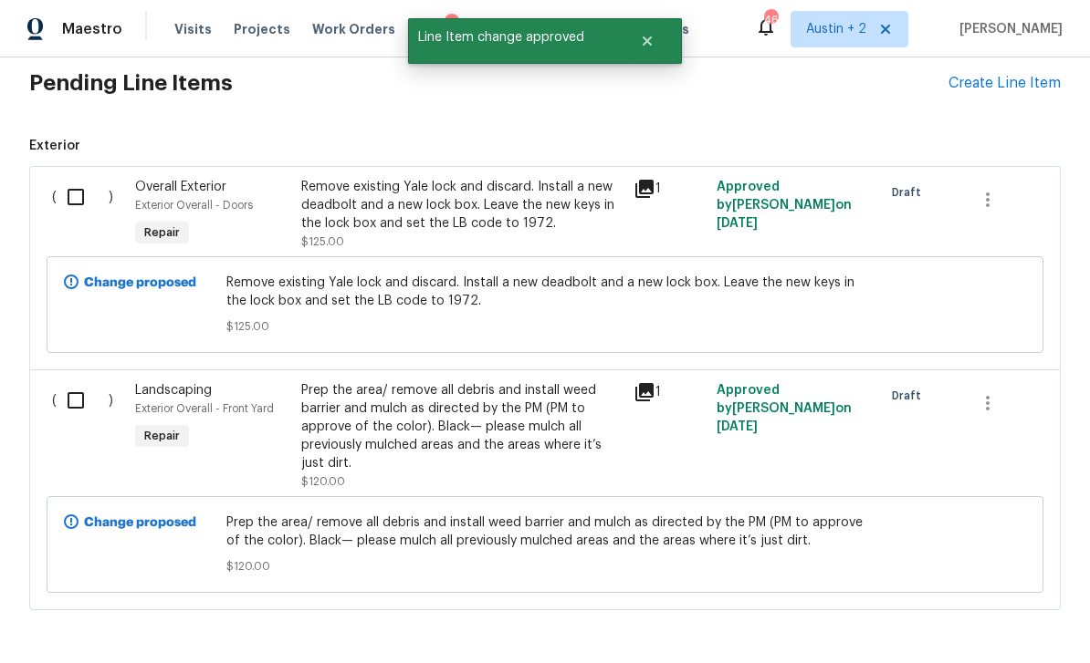
click at [66, 178] on input "checkbox" at bounding box center [83, 197] width 52 height 38
checkbox input "true"
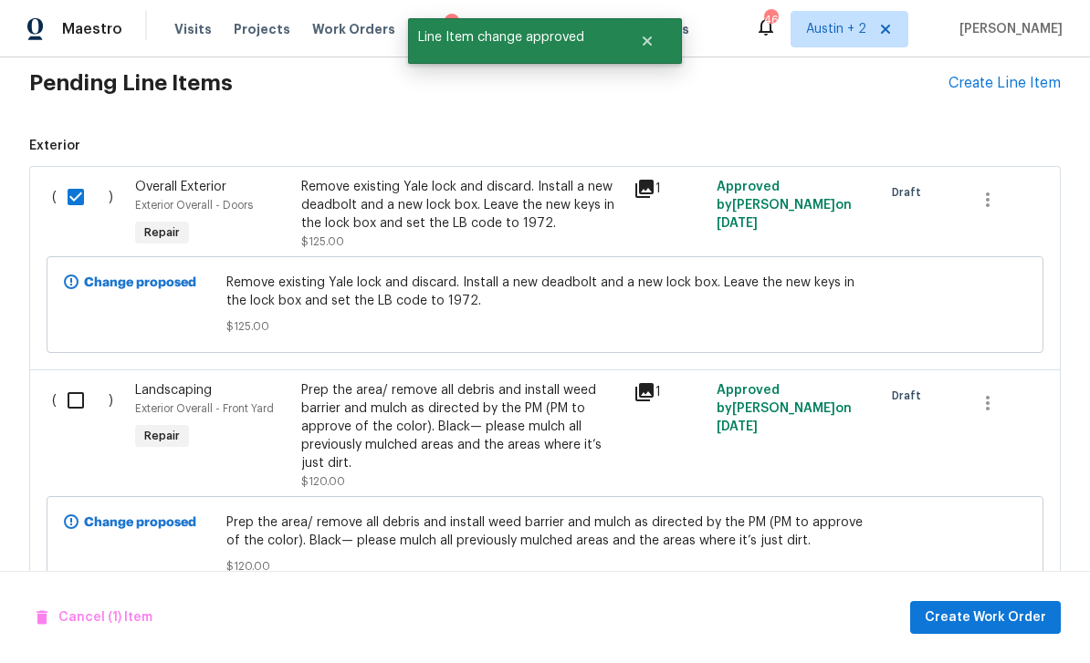
click at [79, 381] on input "checkbox" at bounding box center [83, 400] width 52 height 38
checkbox input "true"
click at [982, 607] on span "Create Work Order" at bounding box center [984, 618] width 121 height 23
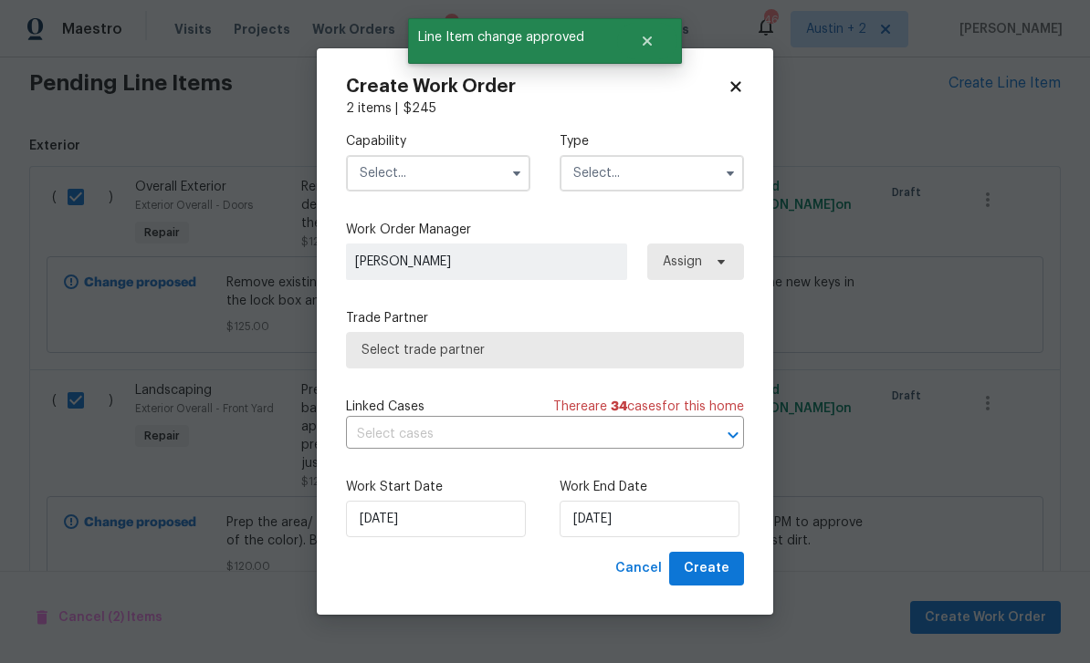
click at [442, 162] on input "text" at bounding box center [438, 173] width 184 height 36
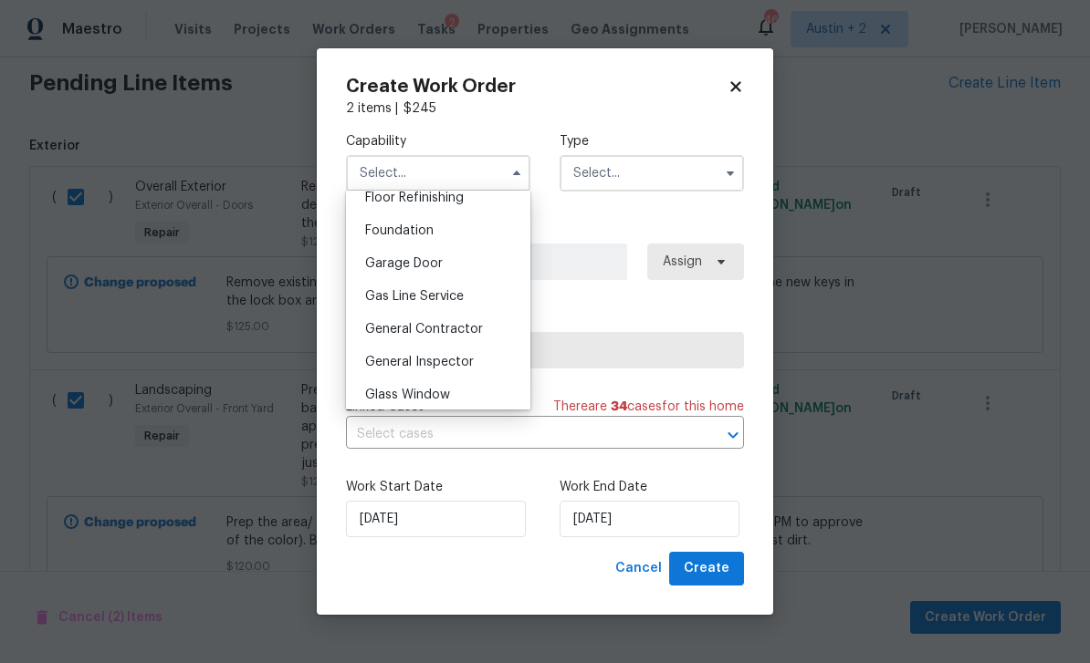
scroll to position [756, 0]
click at [458, 325] on span "General Contractor" at bounding box center [424, 328] width 118 height 13
type input "General Contractor"
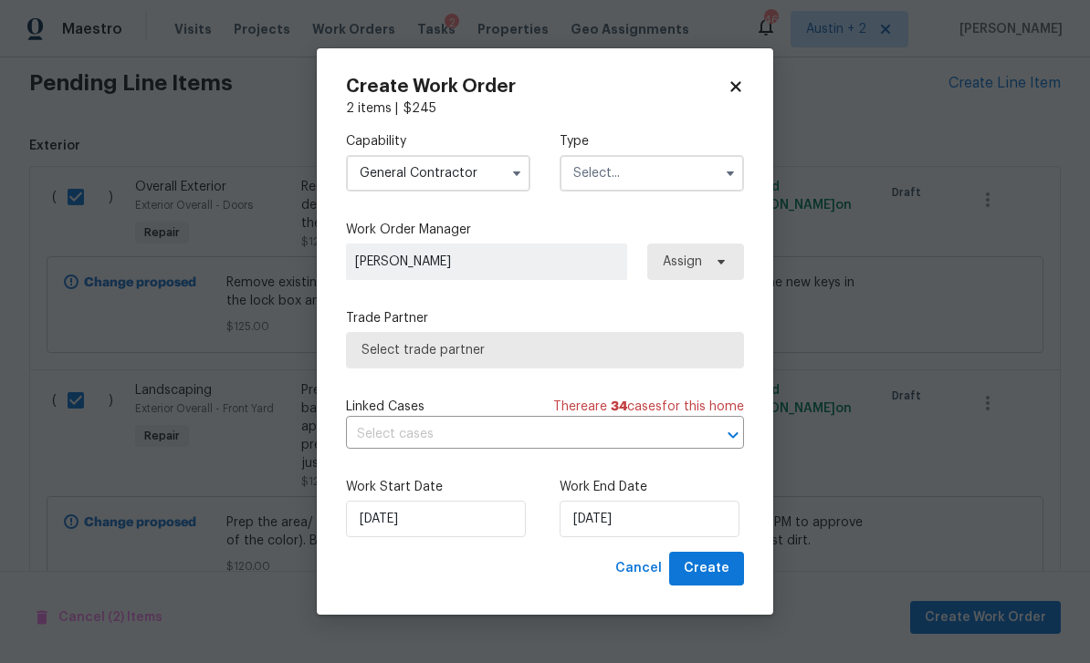
click at [644, 156] on input "text" at bounding box center [651, 173] width 184 height 36
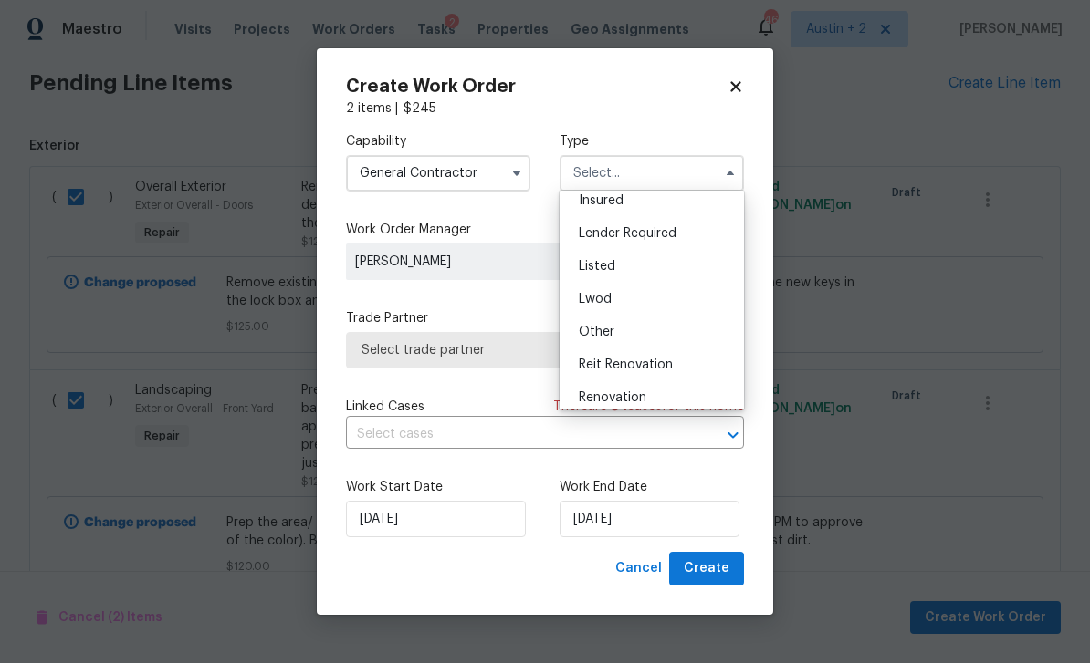
scroll to position [111, 0]
click at [613, 268] on span "Listed" at bounding box center [597, 264] width 36 height 13
type input "Listed"
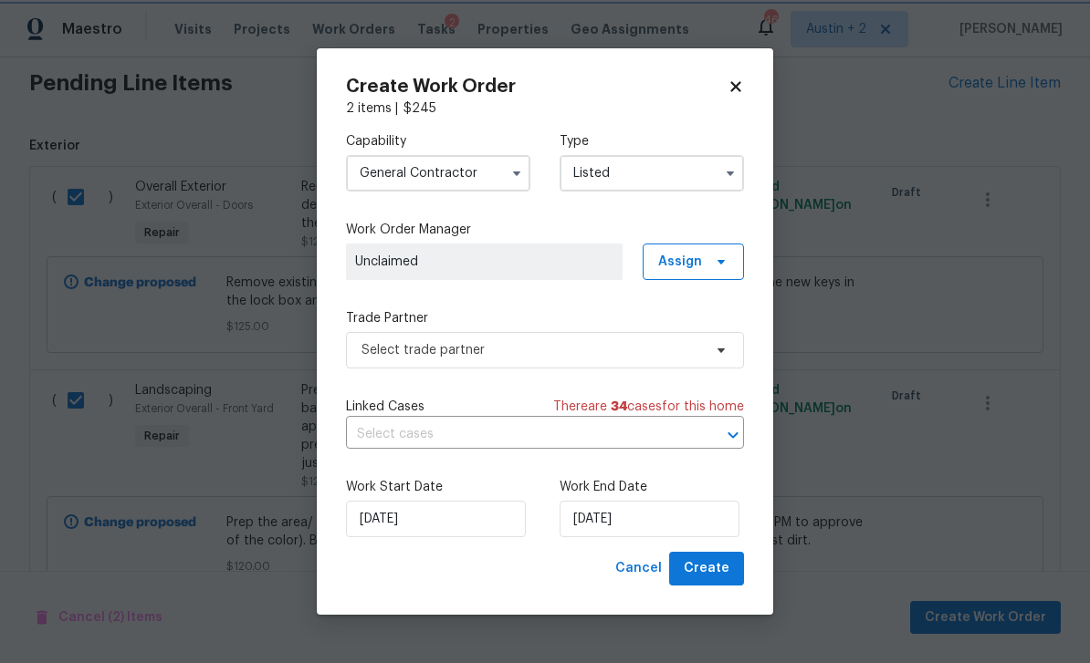
scroll to position [0, 0]
click at [704, 255] on span "Assign" at bounding box center [692, 262] width 101 height 36
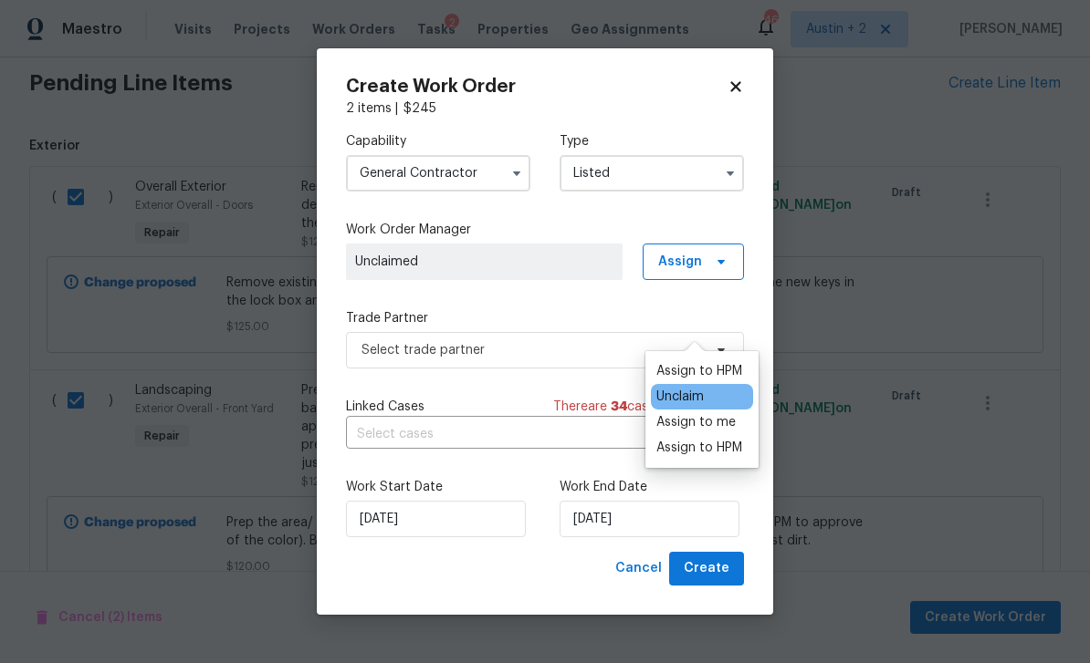
click at [701, 439] on div "Assign to HPM" at bounding box center [699, 448] width 86 height 18
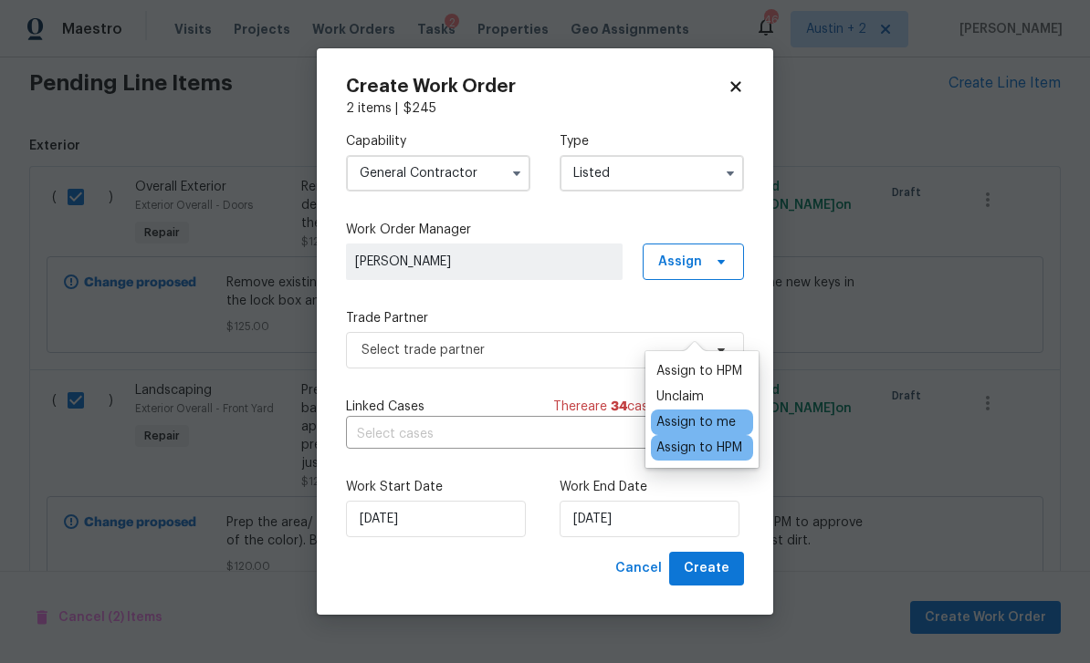
click at [701, 413] on div "Assign to me" at bounding box center [695, 422] width 79 height 18
click at [577, 324] on label "Trade Partner" at bounding box center [545, 318] width 398 height 18
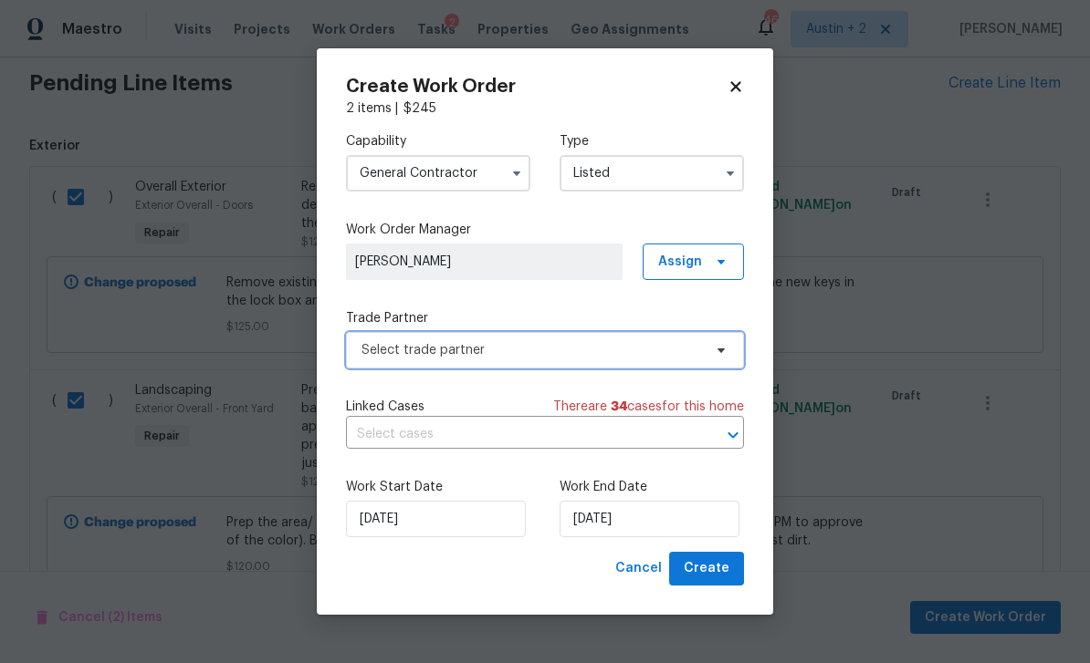
click at [614, 346] on span "Select trade partner" at bounding box center [531, 350] width 340 height 18
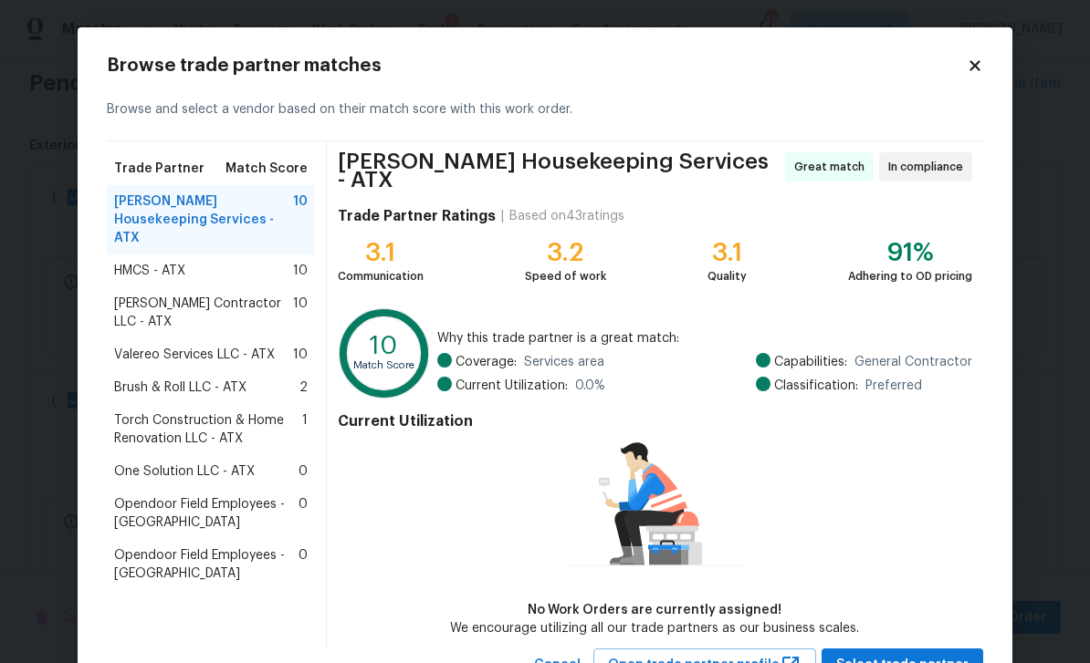
click at [219, 412] on span "Torch Construction & Home Renovation LLC - ATX" at bounding box center [208, 430] width 188 height 36
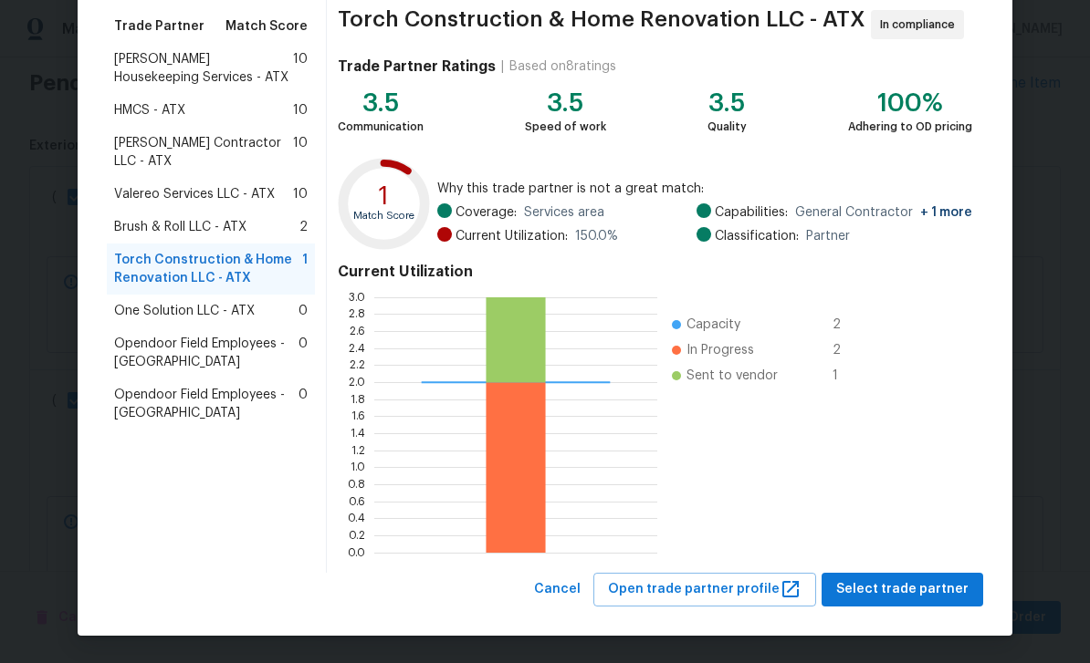
scroll to position [141, 0]
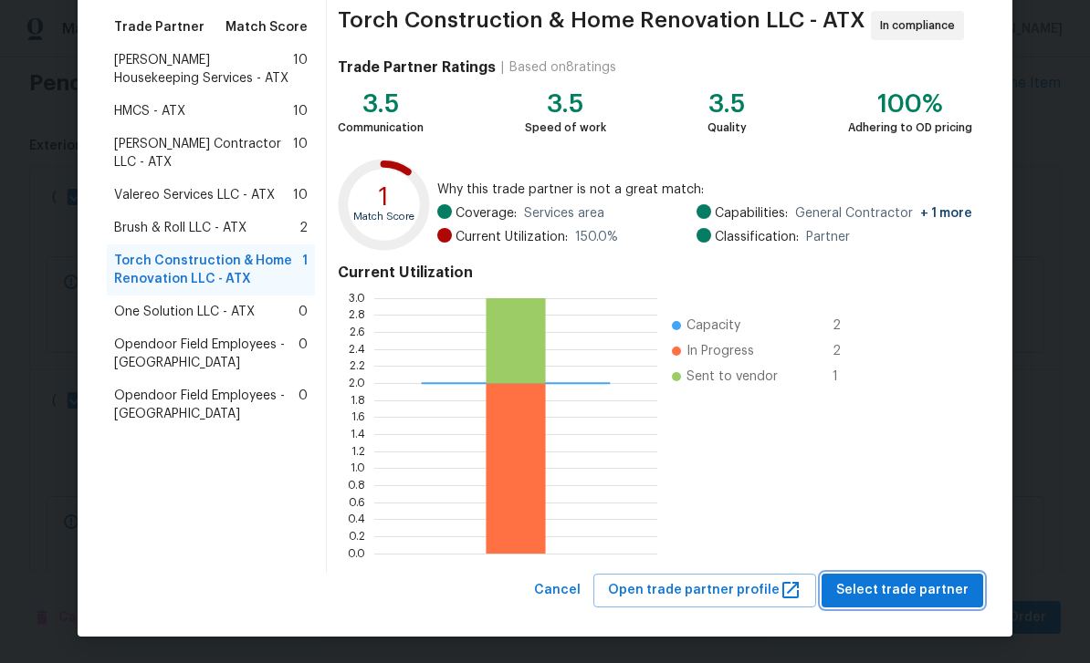
click at [901, 587] on span "Select trade partner" at bounding box center [902, 590] width 132 height 23
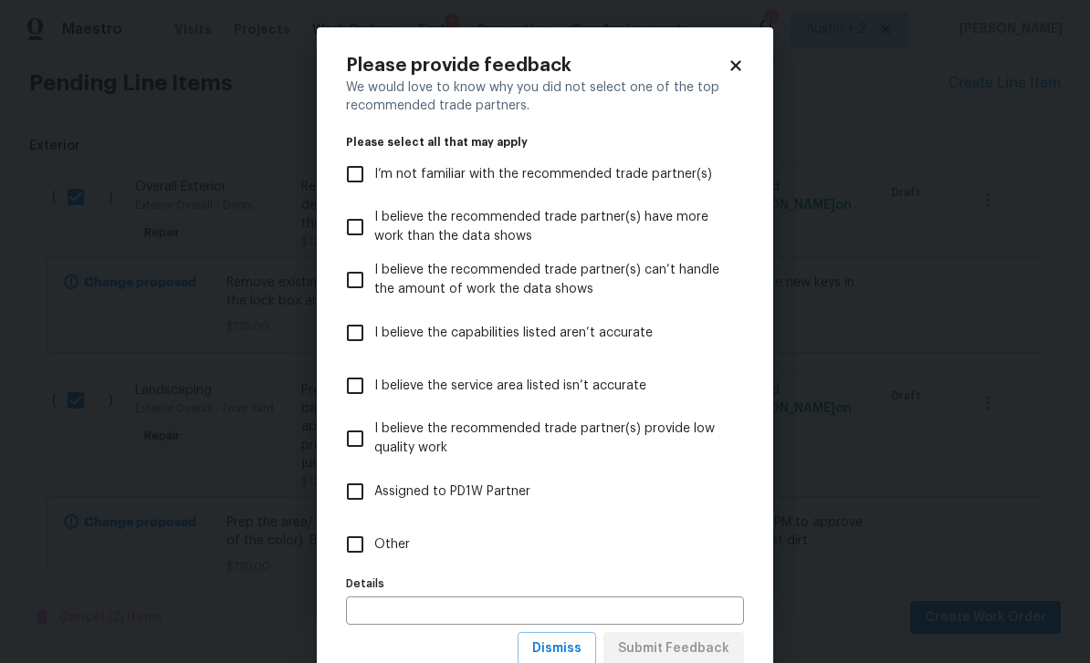
click at [386, 542] on span "Other" at bounding box center [392, 545] width 36 height 19
click at [374, 542] on input "Other" at bounding box center [355, 545] width 38 height 38
checkbox input "true"
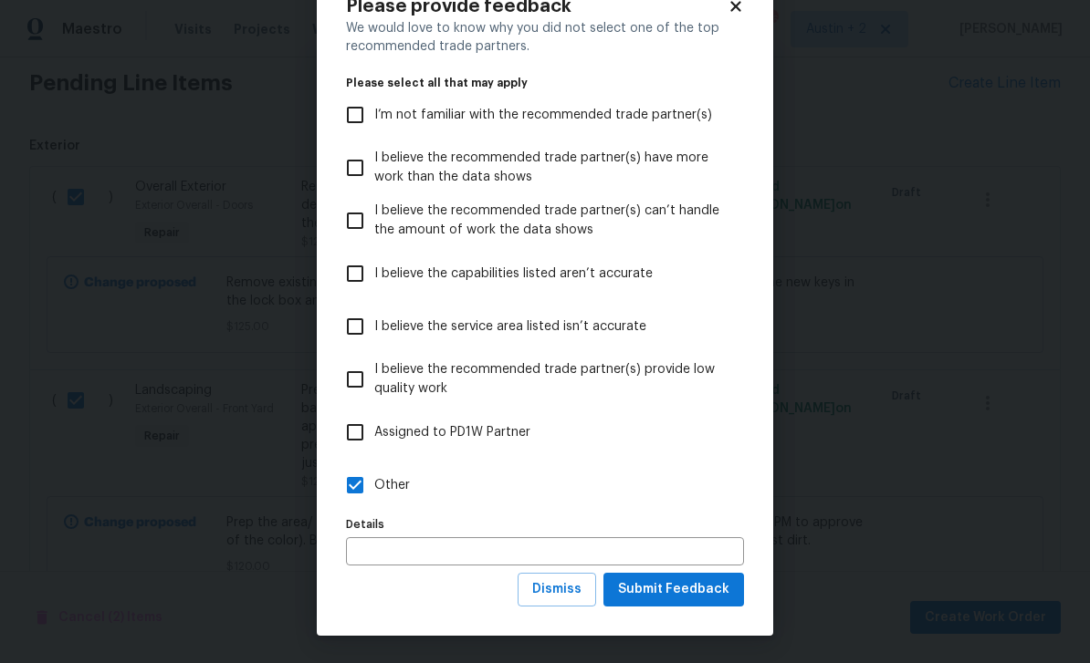
scroll to position [60, 0]
click at [703, 591] on span "Submit Feedback" at bounding box center [673, 590] width 111 height 23
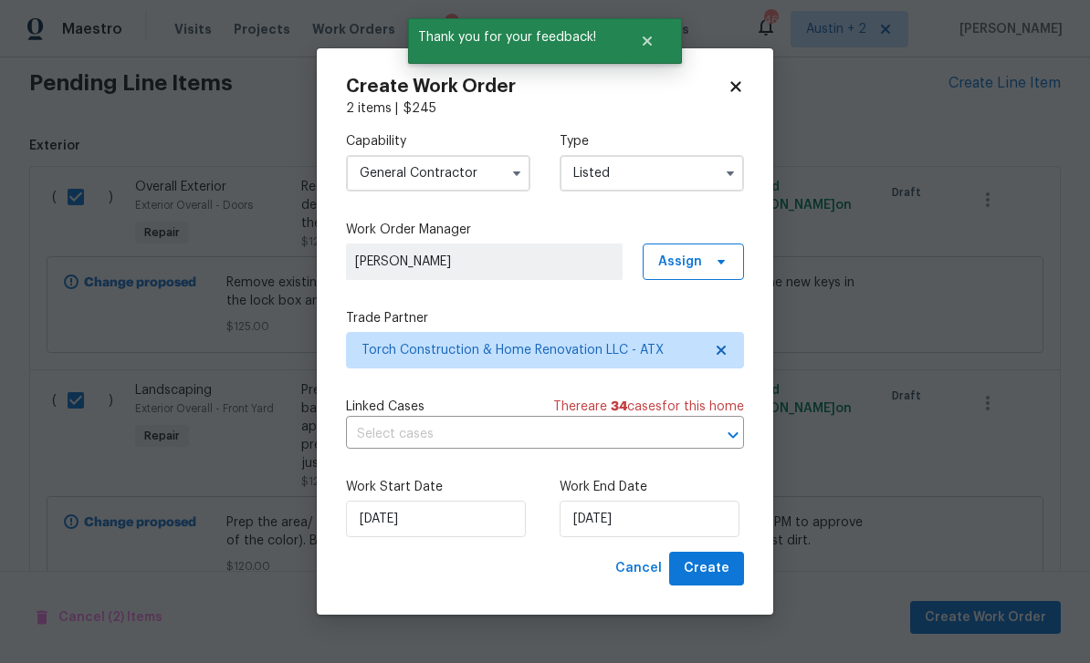
scroll to position [0, 0]
click at [668, 520] on input "[DATE]" at bounding box center [649, 519] width 180 height 36
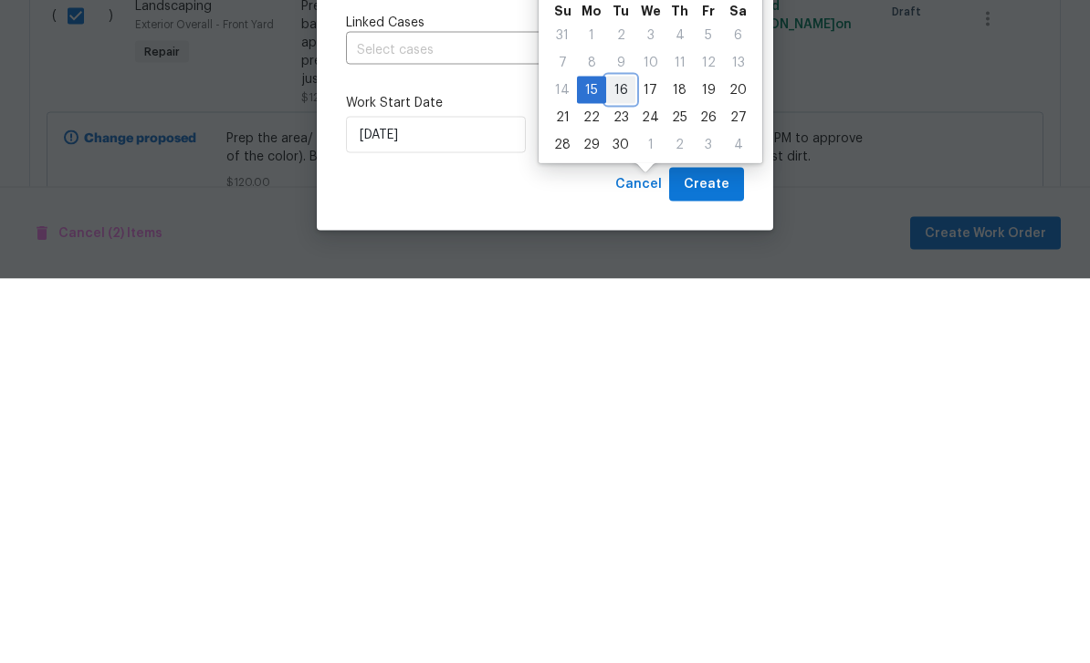
click at [626, 462] on div "16" at bounding box center [620, 475] width 29 height 26
type input "[DATE]"
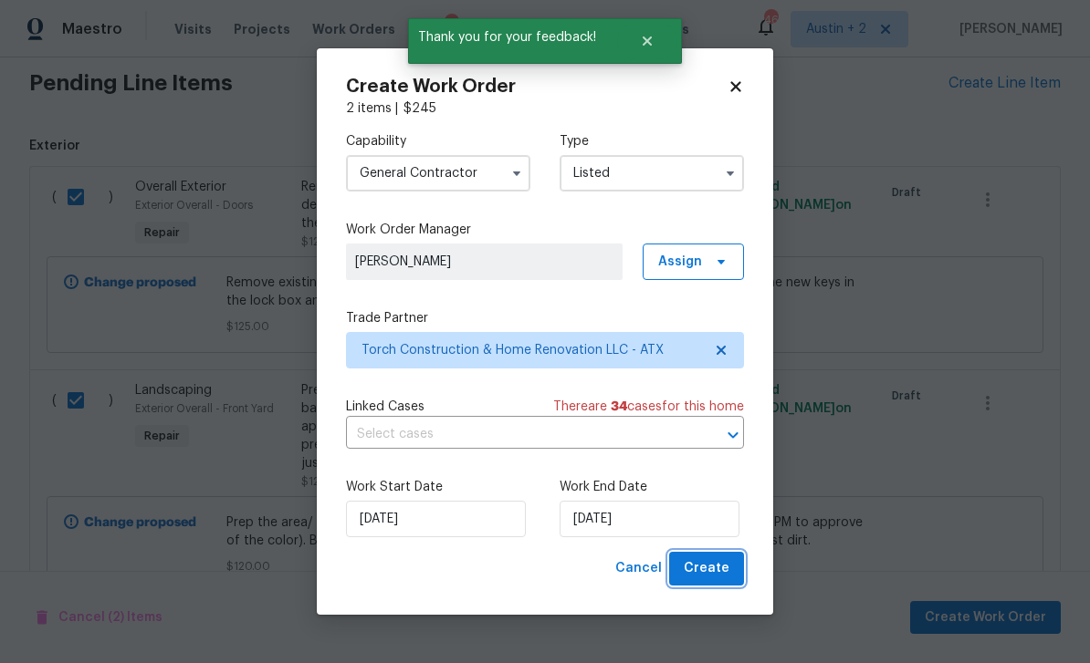
click at [706, 558] on button "Create" at bounding box center [706, 569] width 75 height 34
checkbox input "false"
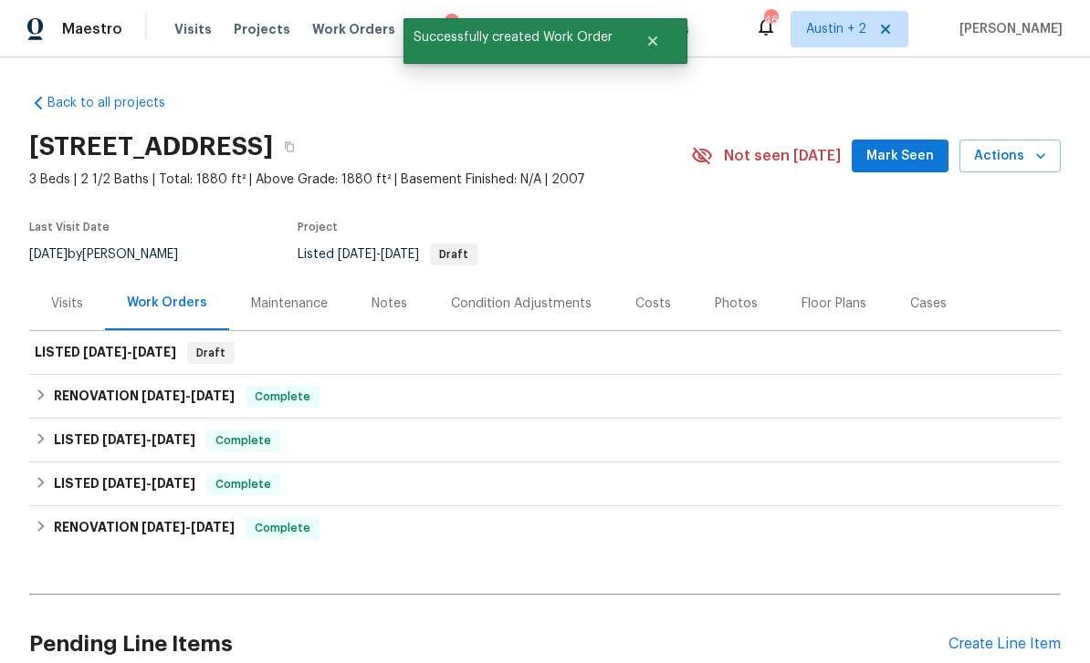
click at [893, 145] on span "Mark Seen" at bounding box center [900, 156] width 68 height 23
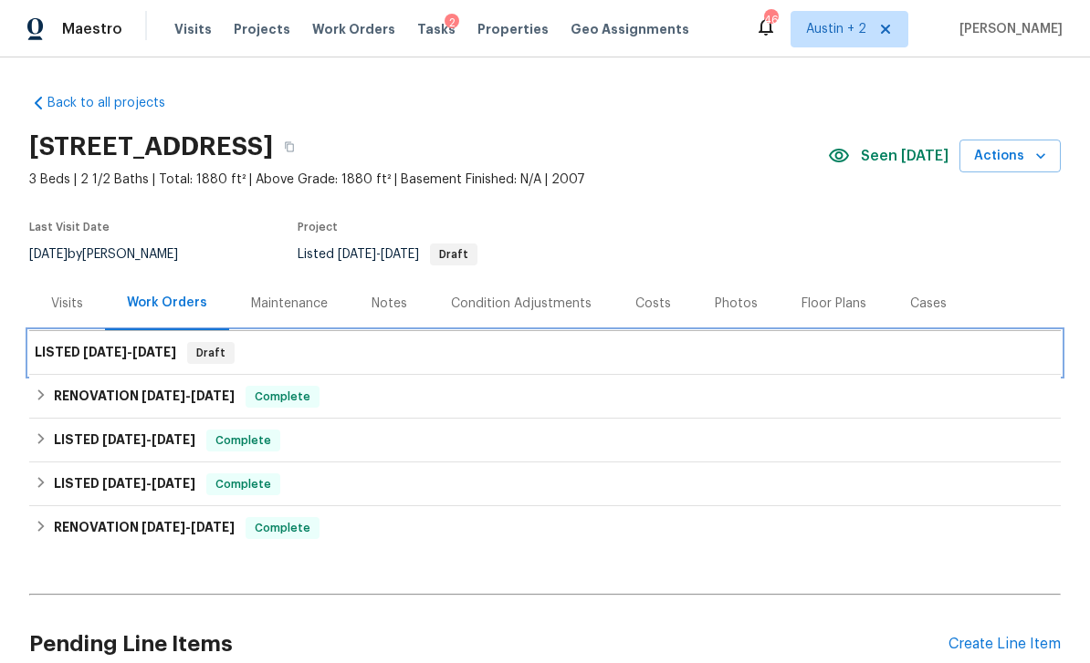
click at [330, 354] on div "LISTED [DATE] - [DATE] Draft" at bounding box center [545, 353] width 1020 height 22
click at [554, 362] on div "LISTED [DATE] - [DATE] Draft" at bounding box center [545, 353] width 1020 height 22
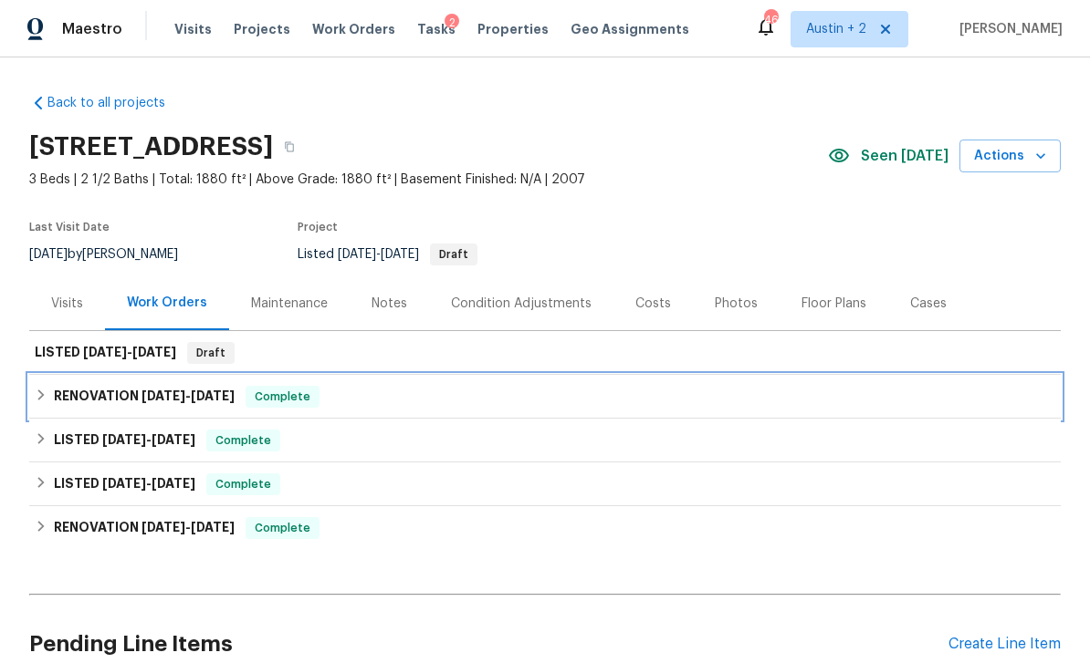
click at [960, 400] on div "RENOVATION [DATE] - [DATE] Complete" at bounding box center [545, 397] width 1020 height 22
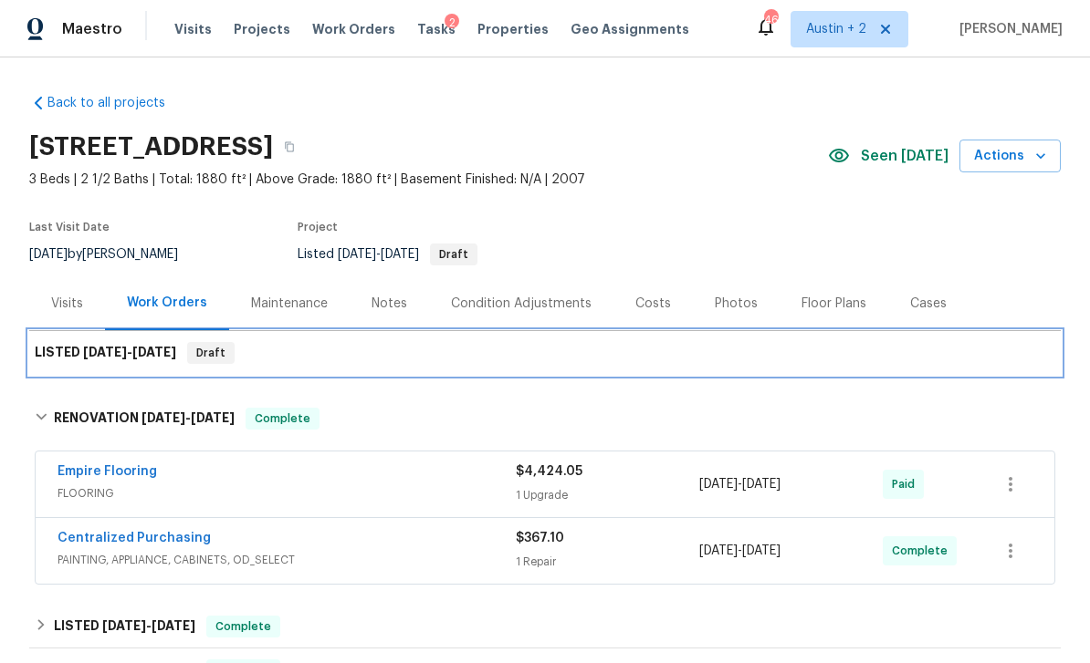
click at [957, 370] on div "LISTED [DATE] - [DATE] Draft" at bounding box center [544, 353] width 1031 height 44
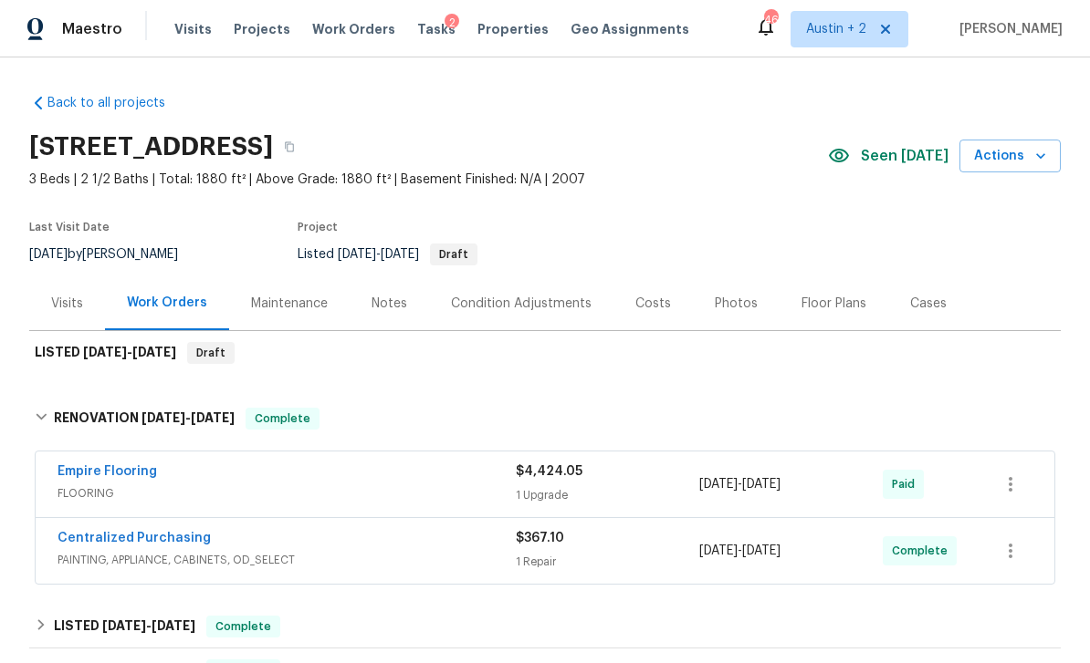
click at [269, 296] on div "Maintenance" at bounding box center [289, 304] width 77 height 18
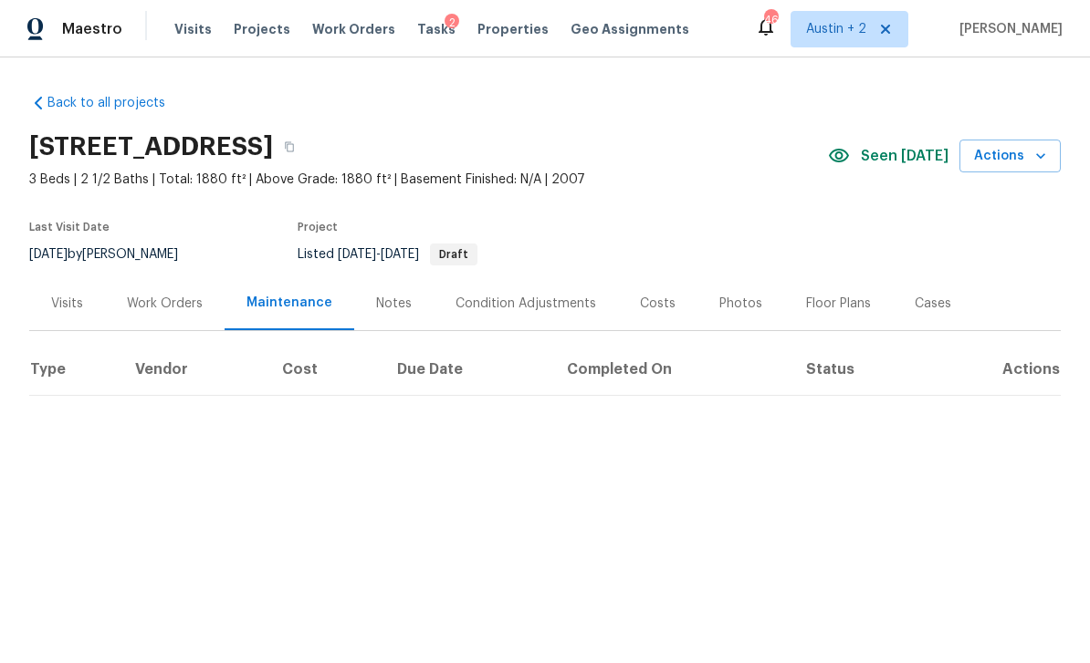
click at [165, 307] on div "Work Orders" at bounding box center [165, 304] width 76 height 18
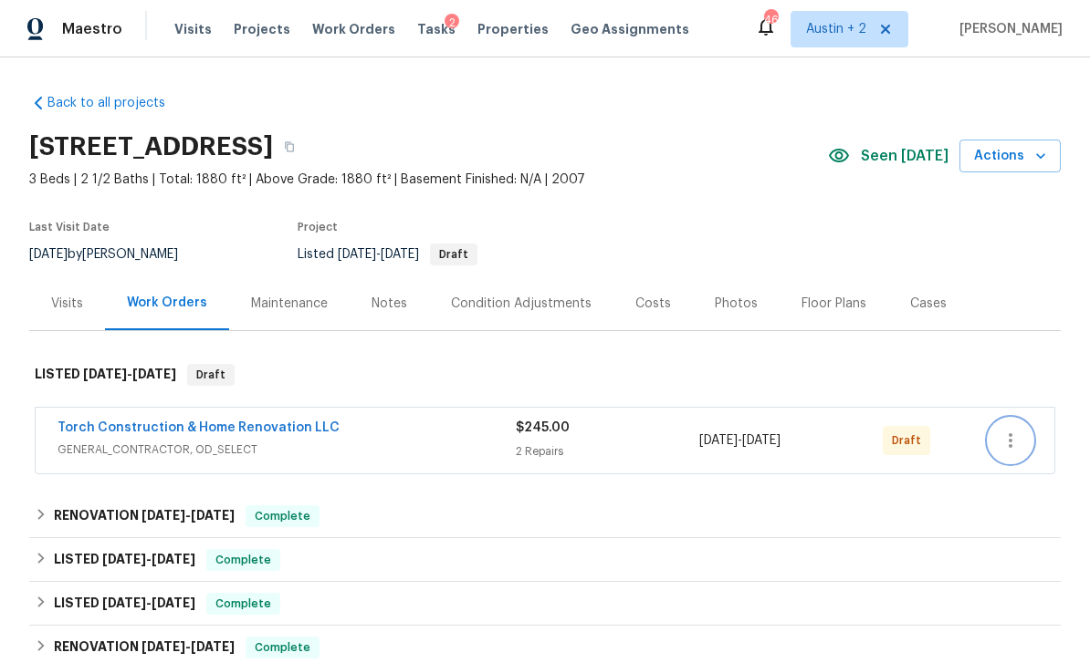
click at [1025, 441] on button "button" at bounding box center [1010, 441] width 44 height 44
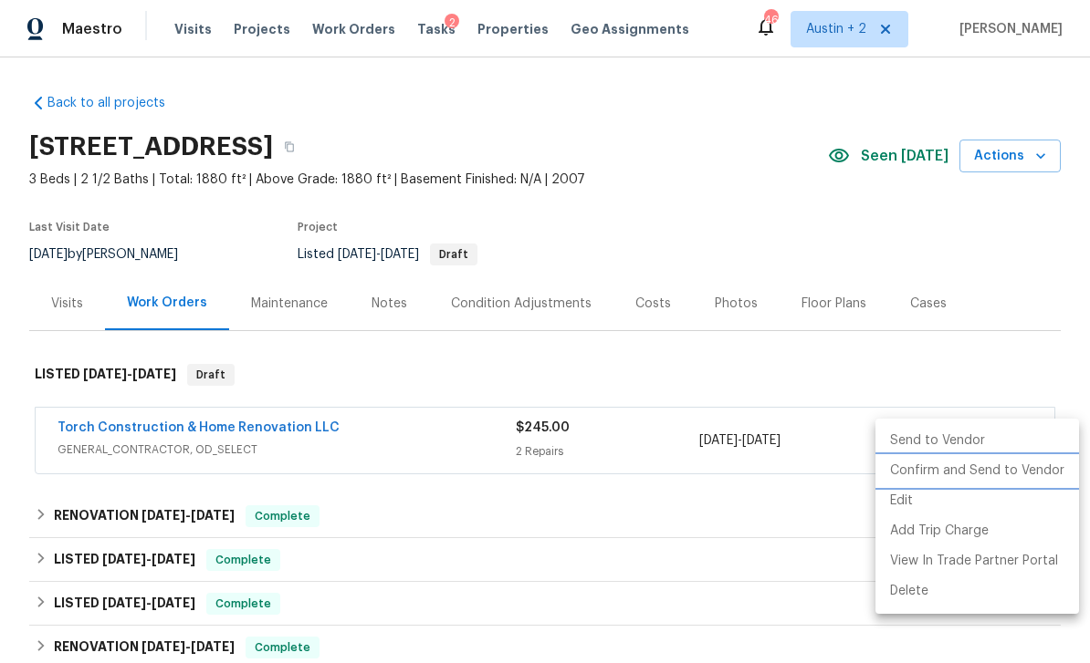
click at [984, 473] on li "Confirm and Send to Vendor" at bounding box center [976, 471] width 203 height 30
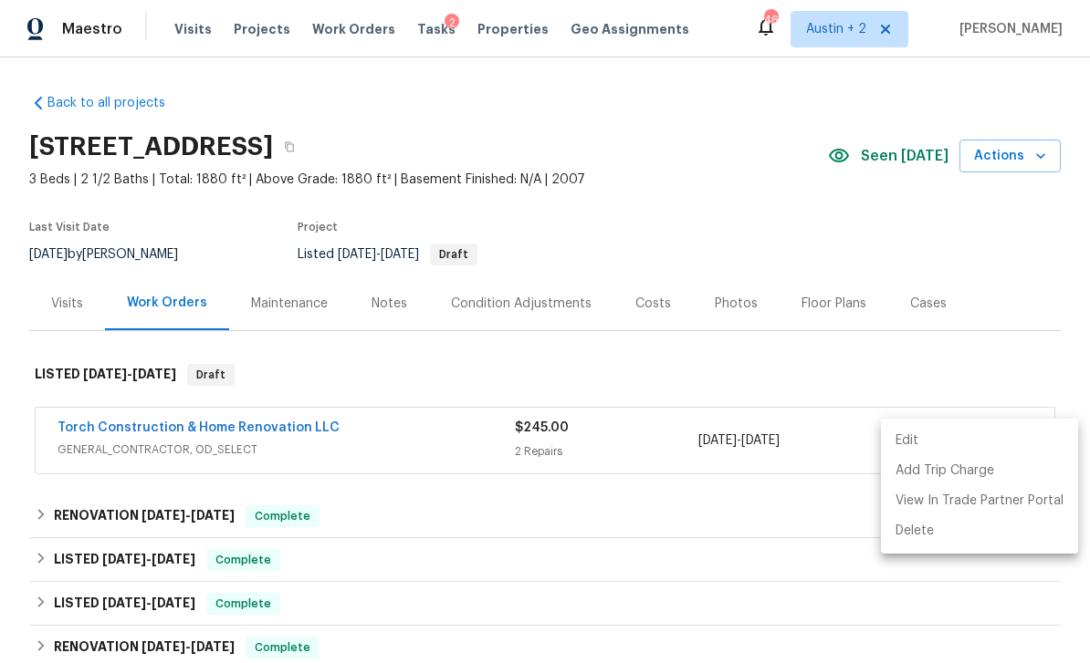
click at [401, 308] on div at bounding box center [545, 331] width 1090 height 663
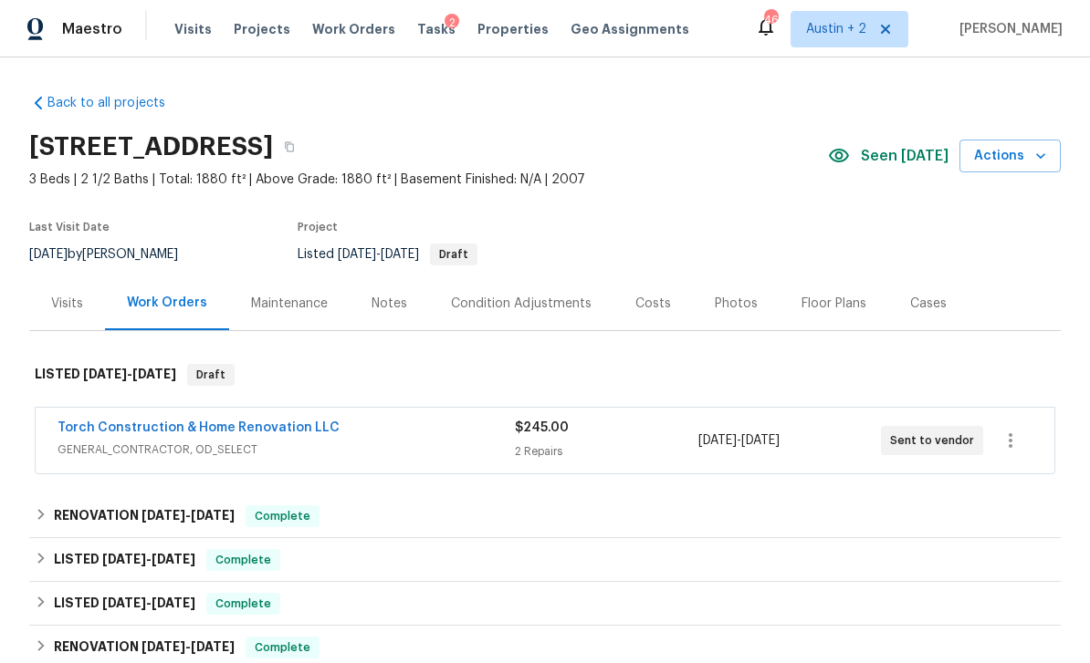
click at [391, 296] on div "Notes" at bounding box center [389, 304] width 36 height 18
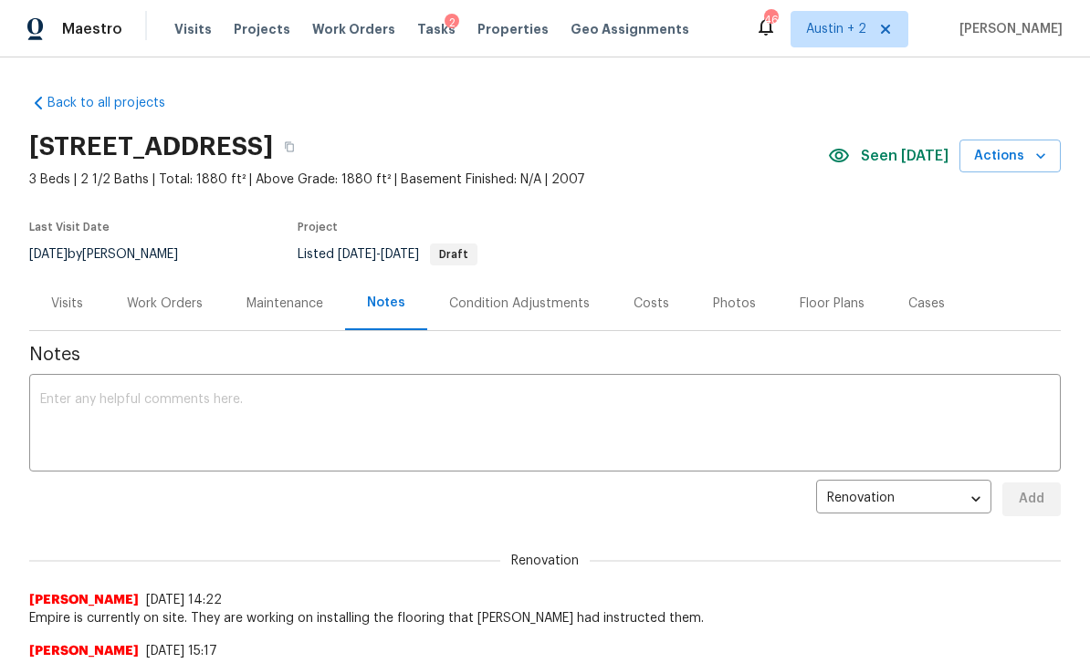
click at [258, 414] on textarea at bounding box center [544, 425] width 1009 height 64
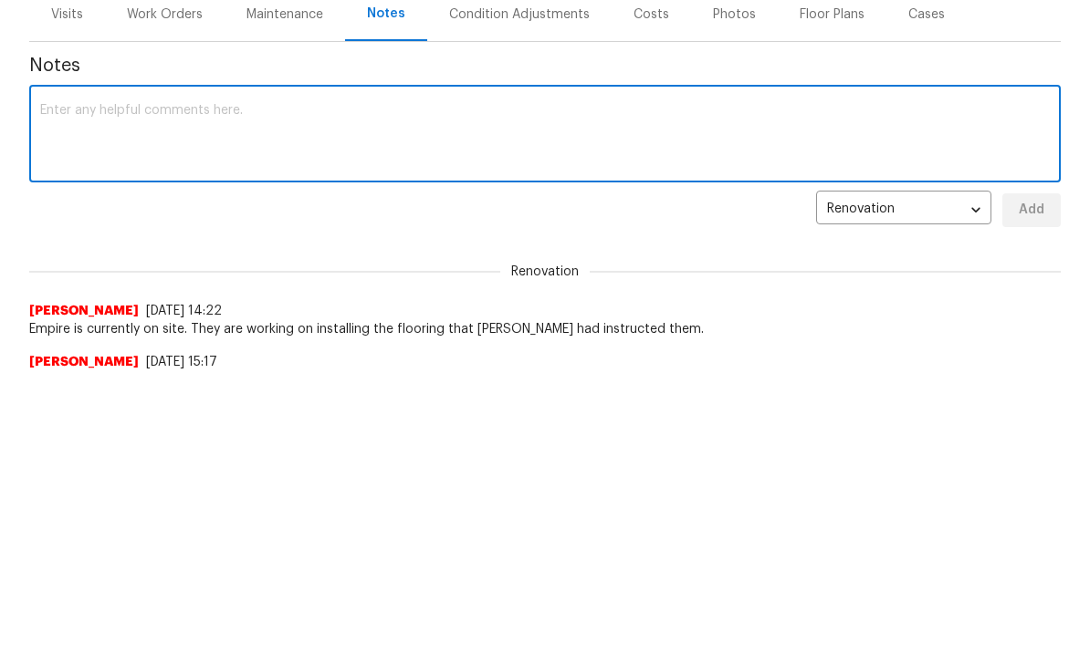
click at [99, 393] on textarea at bounding box center [544, 425] width 1009 height 64
paste textarea "[URL][DOMAIN_NAME]"
type textarea "[URL][DOMAIN_NAME]"
click at [1047, 483] on button "Add" at bounding box center [1031, 500] width 58 height 34
